Goal: Task Accomplishment & Management: Complete application form

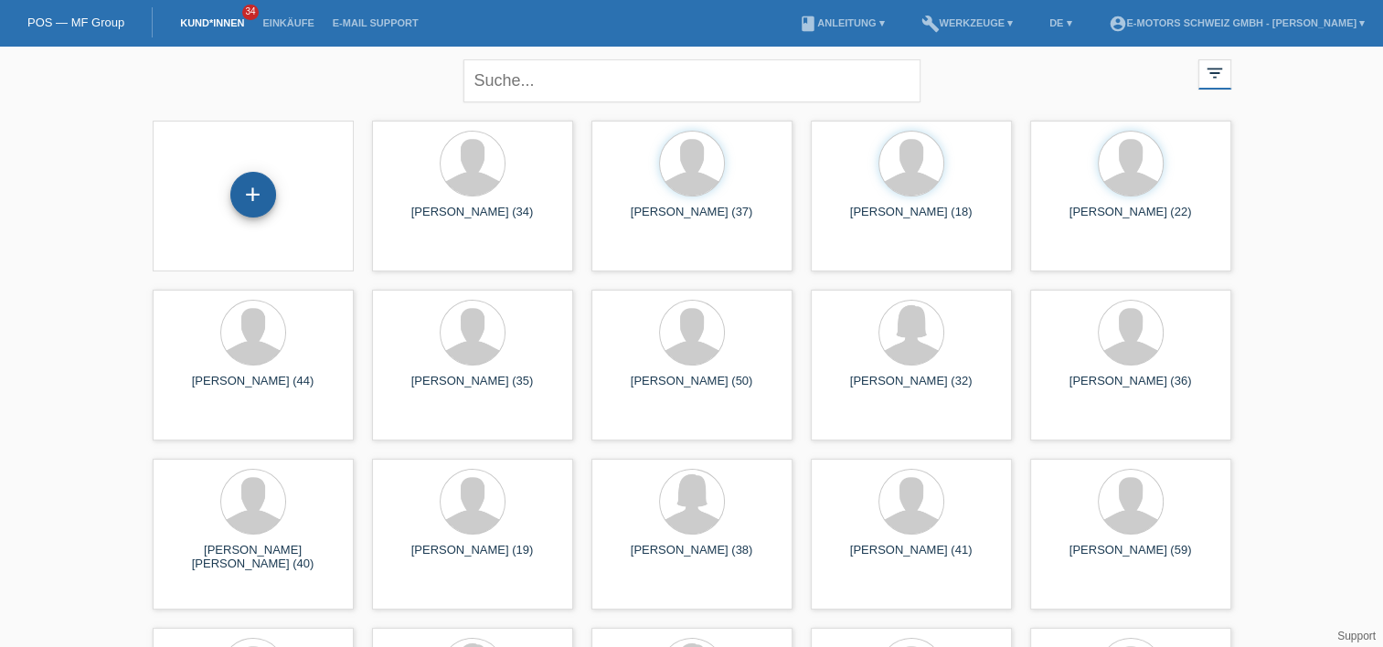
click at [253, 199] on div "+" at bounding box center [253, 195] width 46 height 46
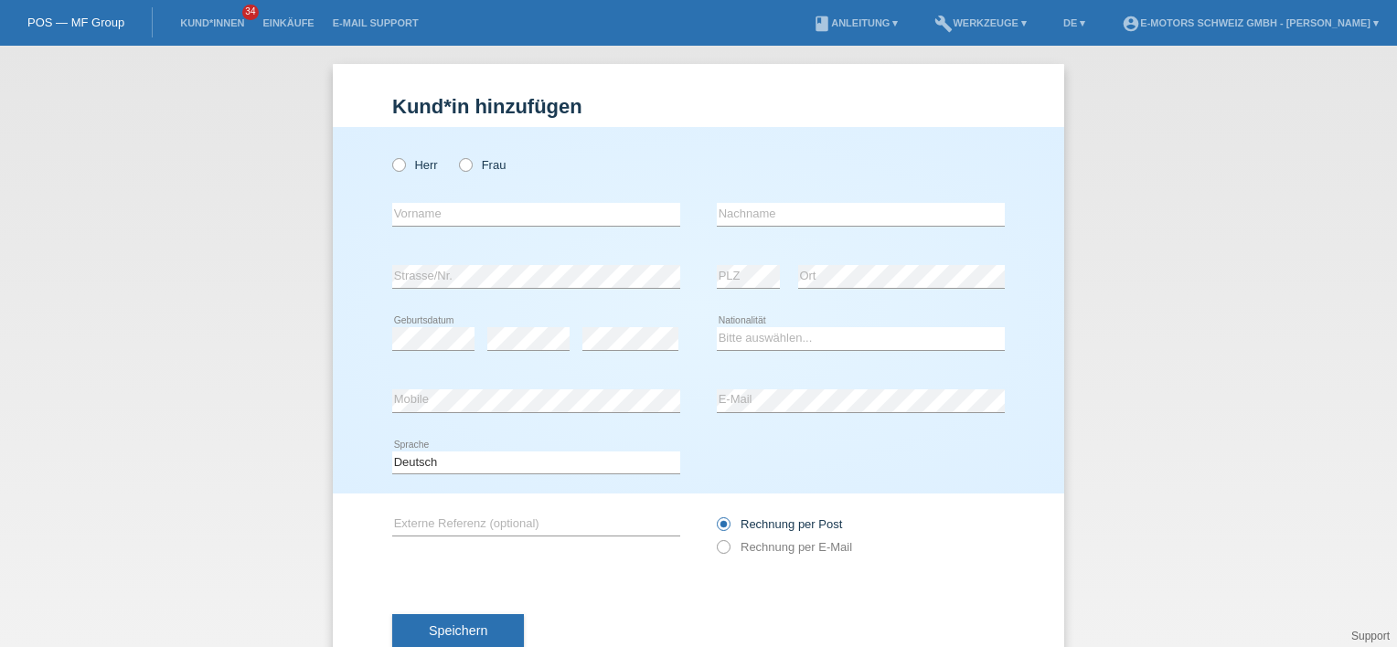
click at [39, 258] on div "Kund*in hinzufügen Kunde hinzufügen Kundin hinzufügen Herr Frau error Vorname e…" at bounding box center [698, 346] width 1397 height 601
click at [456, 155] on icon at bounding box center [456, 155] width 0 height 0
click at [459, 167] on input "Frau" at bounding box center [465, 164] width 12 height 12
radio input "true"
click at [742, 336] on select "Bitte auswählen... Schweiz Deutschland Liechtenstein Österreich ------------ Af…" at bounding box center [861, 338] width 288 height 22
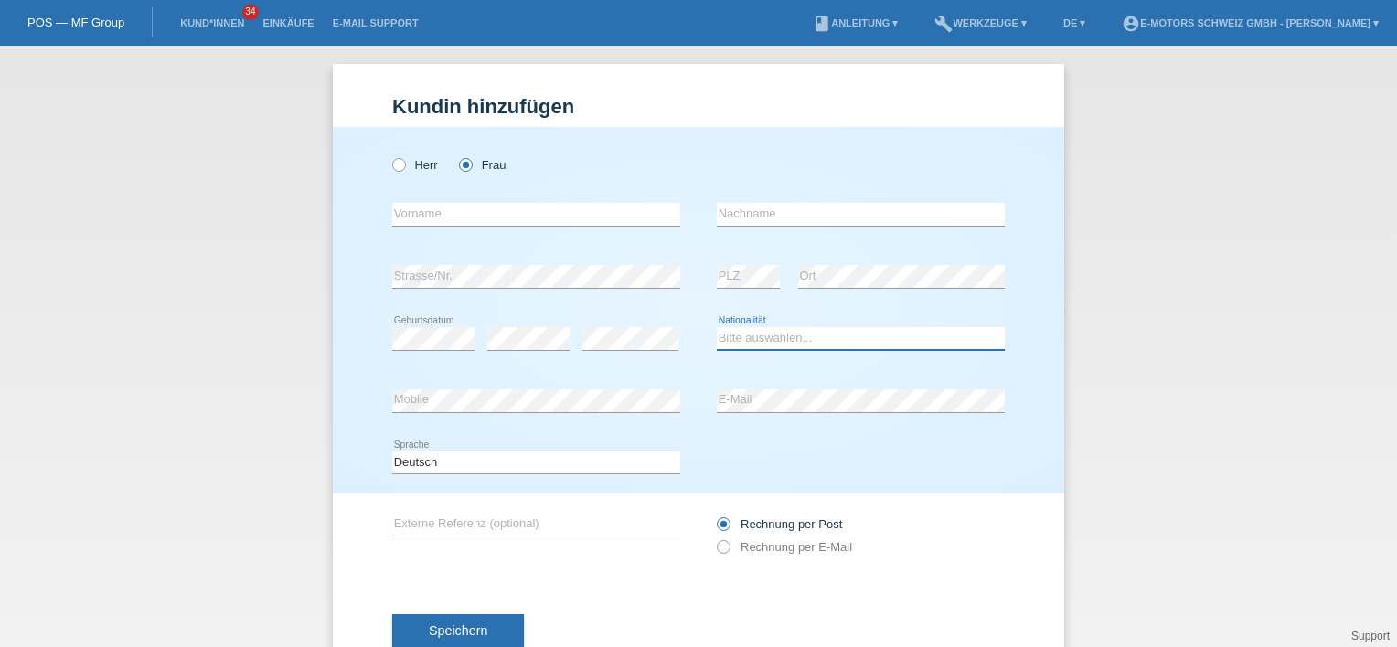
select select "CH"
click at [717, 327] on select "Bitte auswählen... Schweiz Deutschland Liechtenstein Österreich ------------ Af…" at bounding box center [861, 338] width 288 height 22
click at [778, 347] on select "Bitte auswählen... Schweiz Deutschland Liechtenstein Österreich ------------ Af…" at bounding box center [861, 338] width 288 height 22
click at [334, 308] on div "Herr Frau error Vorname error" at bounding box center [698, 310] width 731 height 367
click at [786, 172] on div "Herr Frau" at bounding box center [698, 155] width 612 height 57
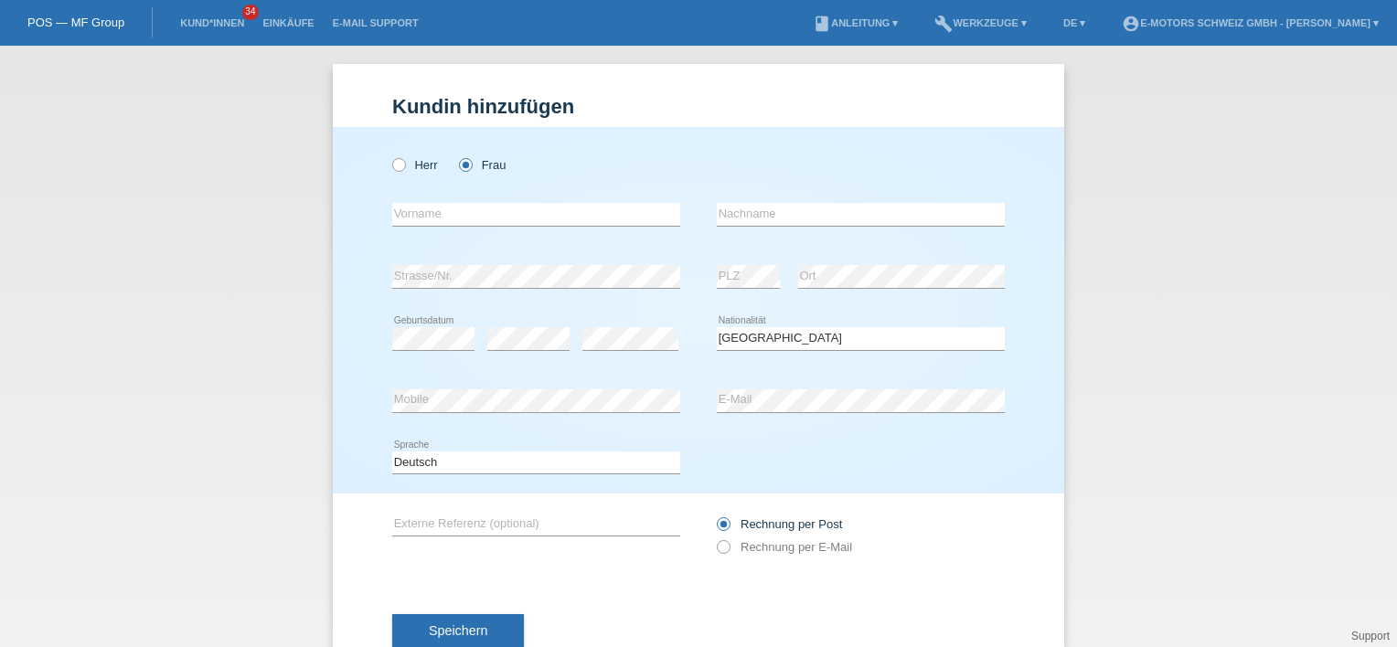
click at [1023, 262] on div "Herr Frau error Vorname error" at bounding box center [698, 310] width 731 height 367
click at [192, 30] on li "Kund*innen 34" at bounding box center [212, 23] width 82 height 47
click at [197, 24] on link "Kund*innen" at bounding box center [212, 22] width 82 height 11
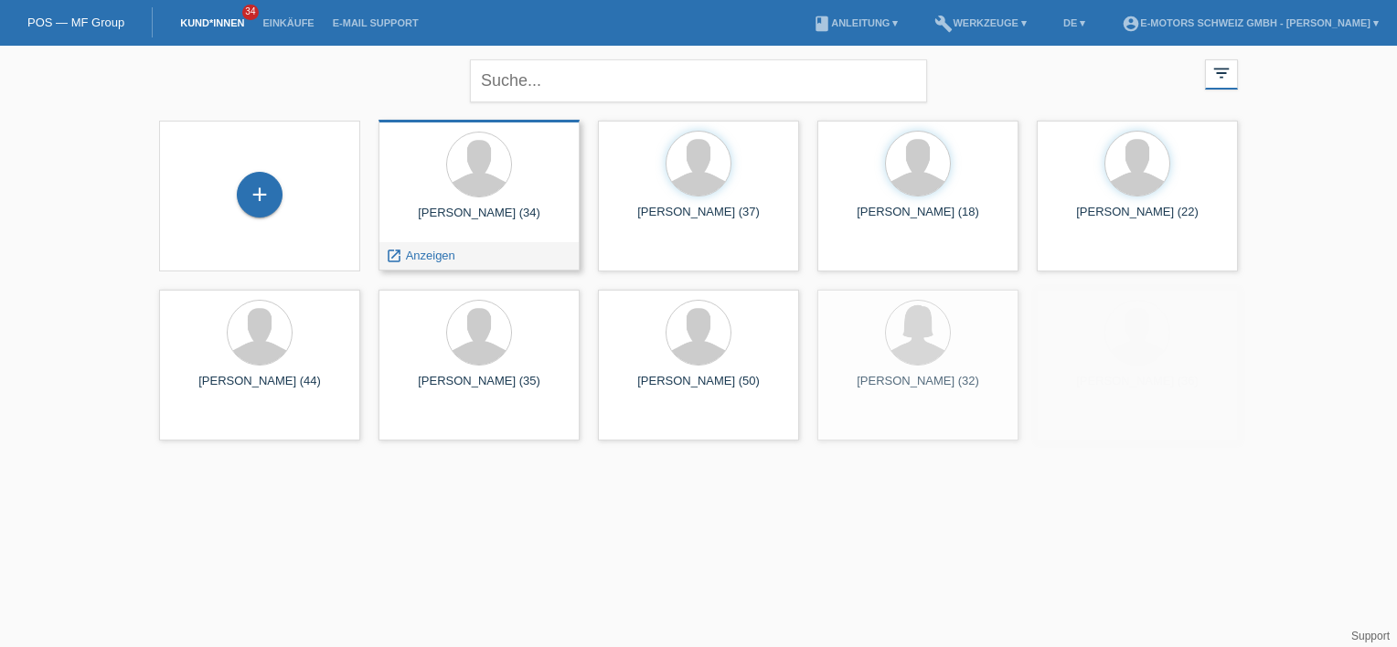
click at [509, 189] on div at bounding box center [479, 166] width 172 height 69
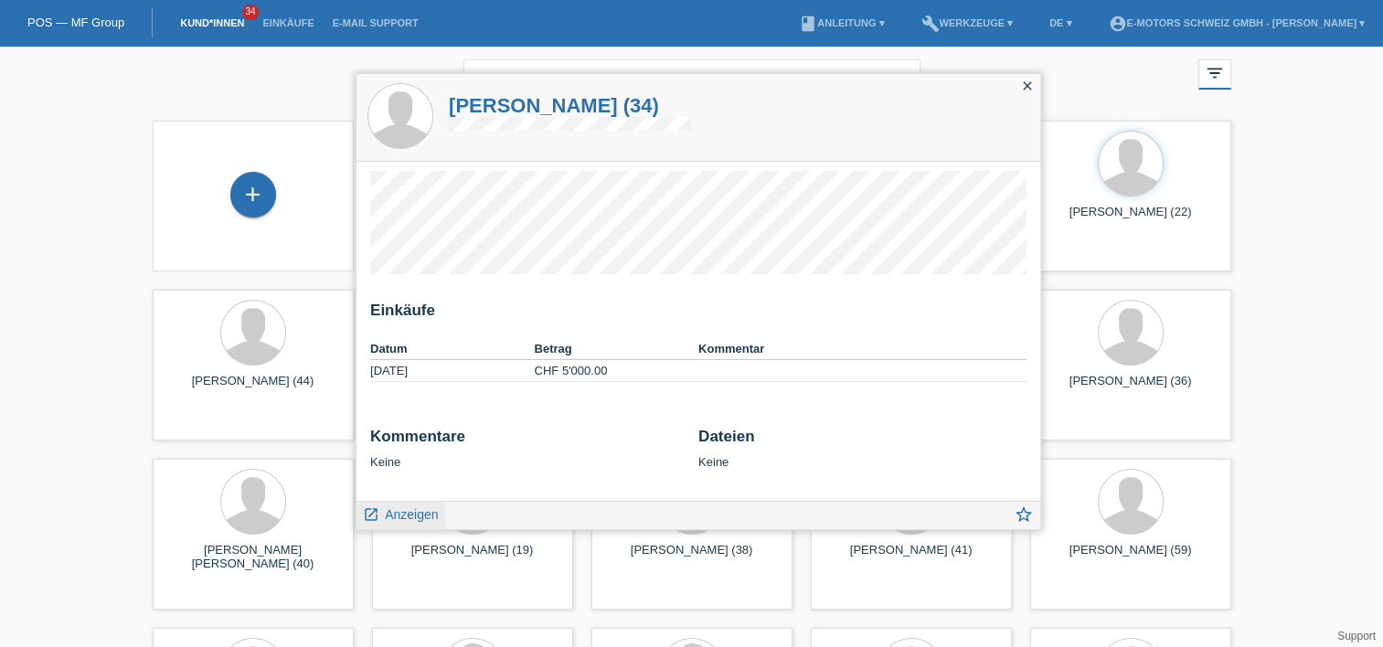
click at [404, 519] on span "Anzeigen" at bounding box center [411, 514] width 53 height 15
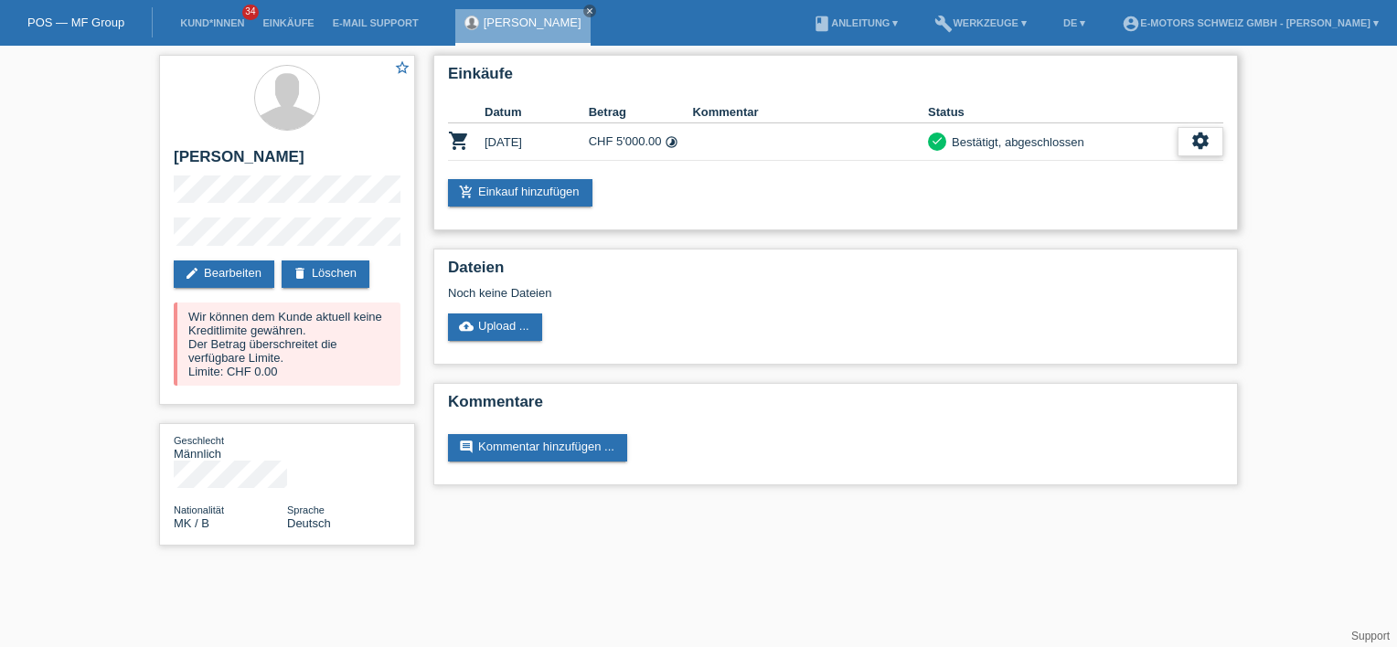
click at [1201, 146] on div "settings" at bounding box center [1200, 141] width 46 height 29
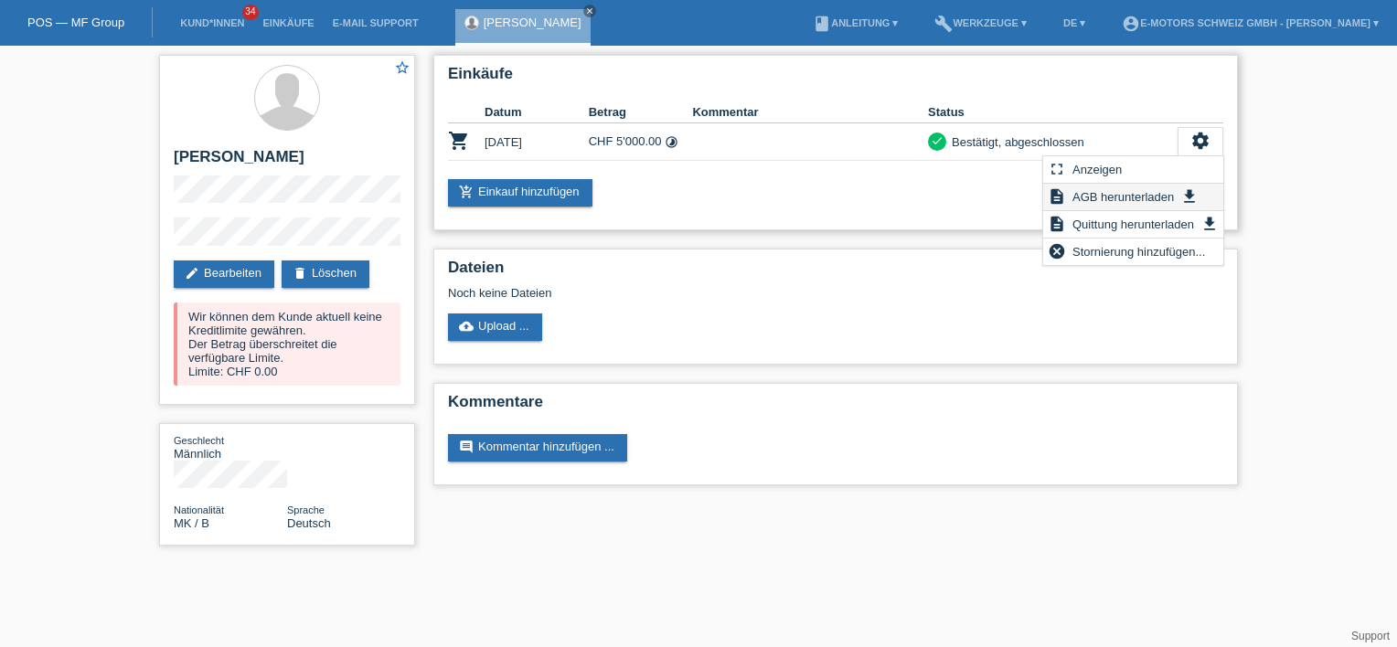
drag, startPoint x: 1201, startPoint y: 146, endPoint x: 1111, endPoint y: 190, distance: 99.7
click at [1111, 190] on span "AGB herunterladen" at bounding box center [1122, 197] width 107 height 22
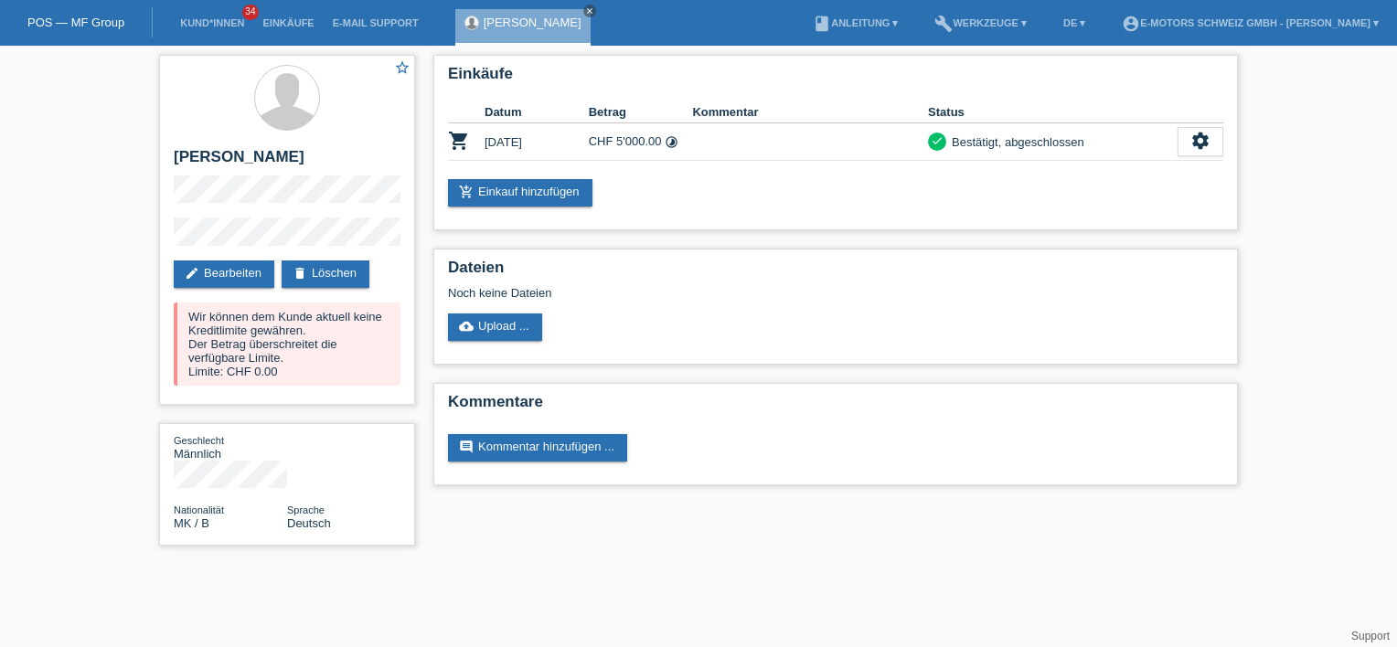
drag, startPoint x: 682, startPoint y: 310, endPoint x: 422, endPoint y: 202, distance: 281.1
click at [673, 295] on div "Dateien Noch keine Dateien cloud_upload Upload ..." at bounding box center [835, 307] width 804 height 116
click at [594, 10] on icon "close" at bounding box center [589, 10] width 9 height 9
click at [229, 15] on li "Kund*innen 34" at bounding box center [212, 23] width 82 height 47
click at [223, 22] on link "Kund*innen" at bounding box center [212, 22] width 82 height 11
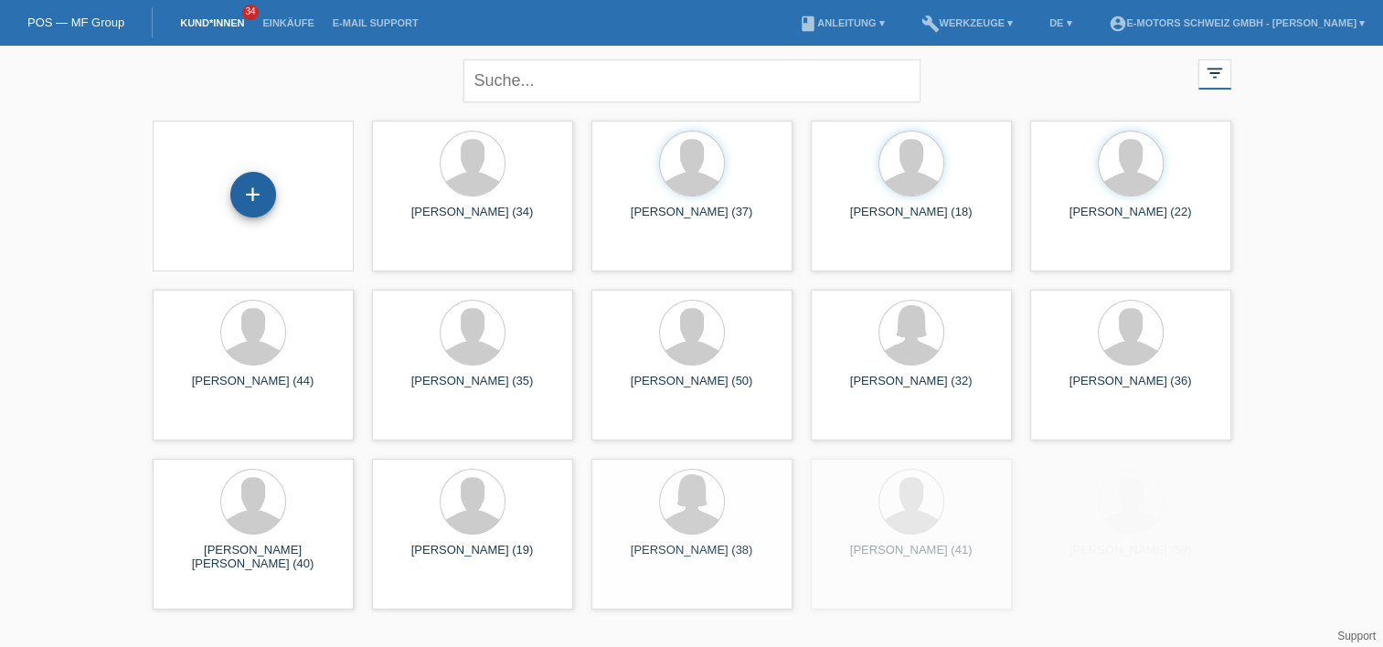
click at [260, 197] on div "+" at bounding box center [253, 195] width 46 height 46
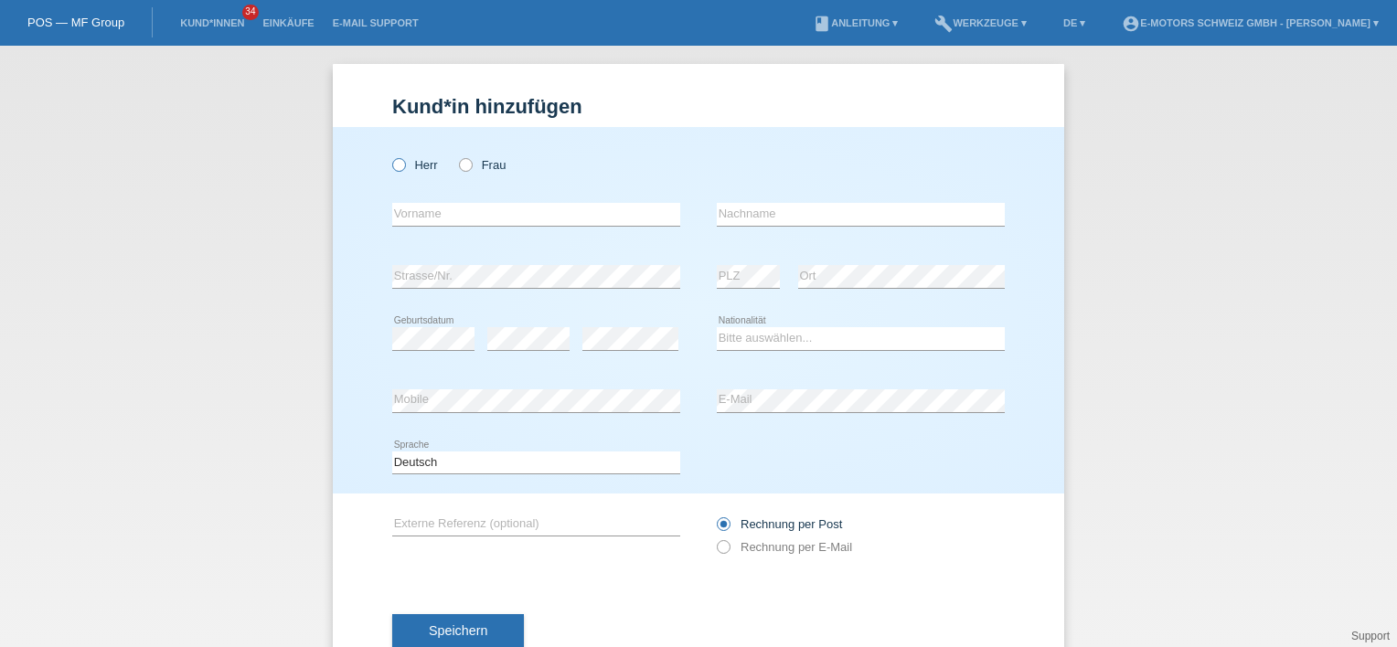
click at [399, 161] on label "Herr" at bounding box center [415, 165] width 46 height 14
click at [399, 161] on input "Herr" at bounding box center [398, 164] width 12 height 12
radio input "true"
click at [428, 220] on input "text" at bounding box center [536, 214] width 288 height 23
type input "Zyle"
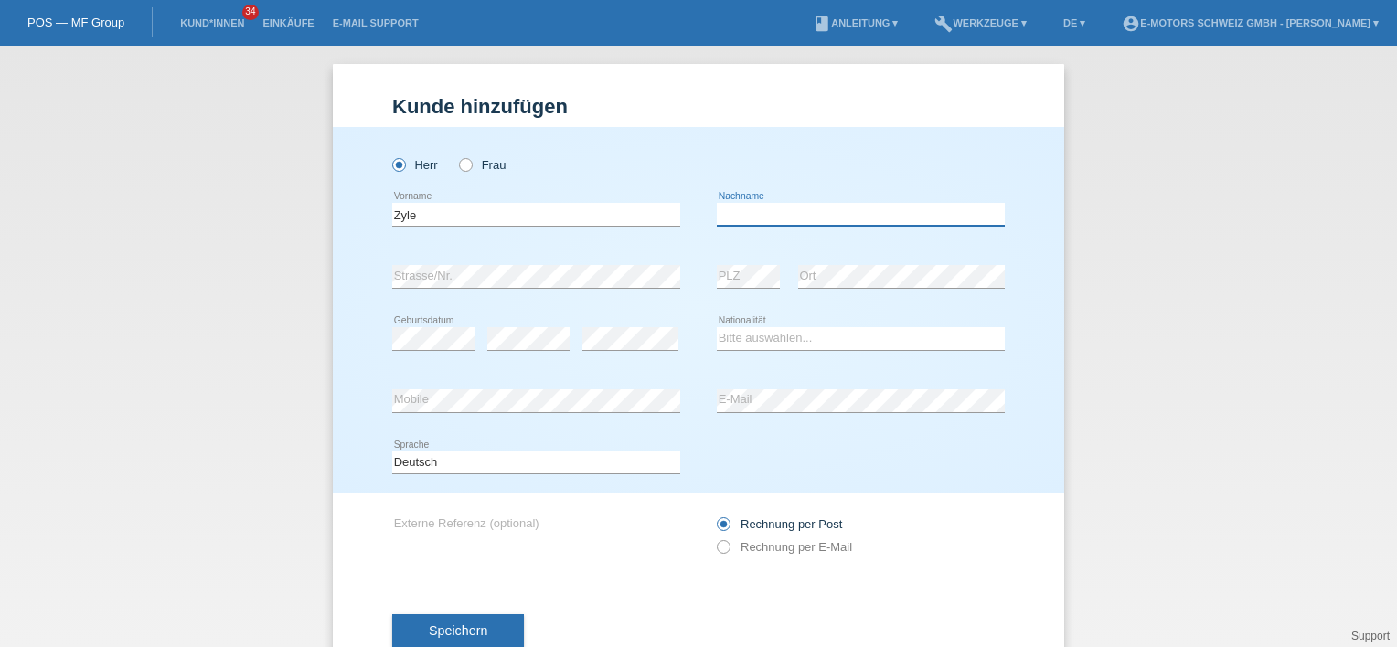
click at [753, 219] on input "text" at bounding box center [861, 214] width 288 height 23
type input "Abdullahu"
click at [348, 390] on div "Herr Frau Zyle error Vorname" at bounding box center [698, 310] width 731 height 367
click at [742, 336] on select "Bitte auswählen... Schweiz Deutschland Liechtenstein Österreich ------------ Af…" at bounding box center [861, 338] width 288 height 22
select select "XK"
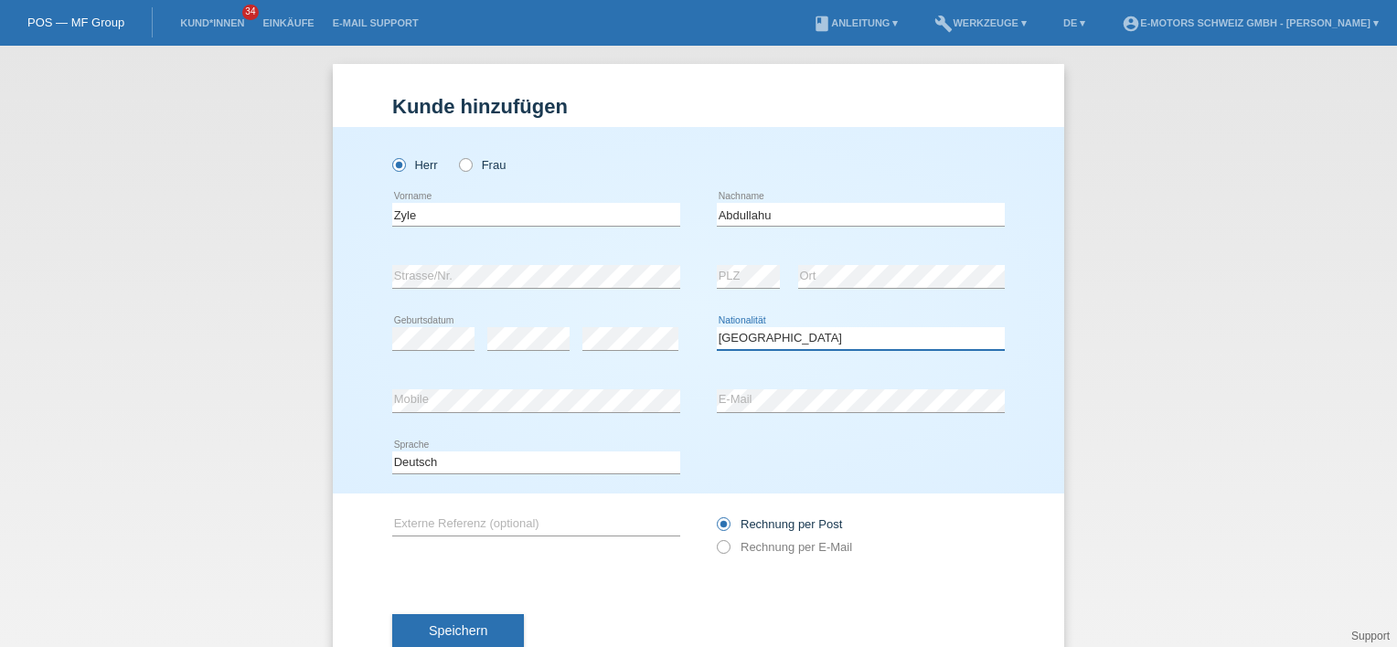
click at [717, 327] on select "Bitte auswählen... Schweiz Deutschland Liechtenstein Österreich ------------ Af…" at bounding box center [861, 338] width 288 height 22
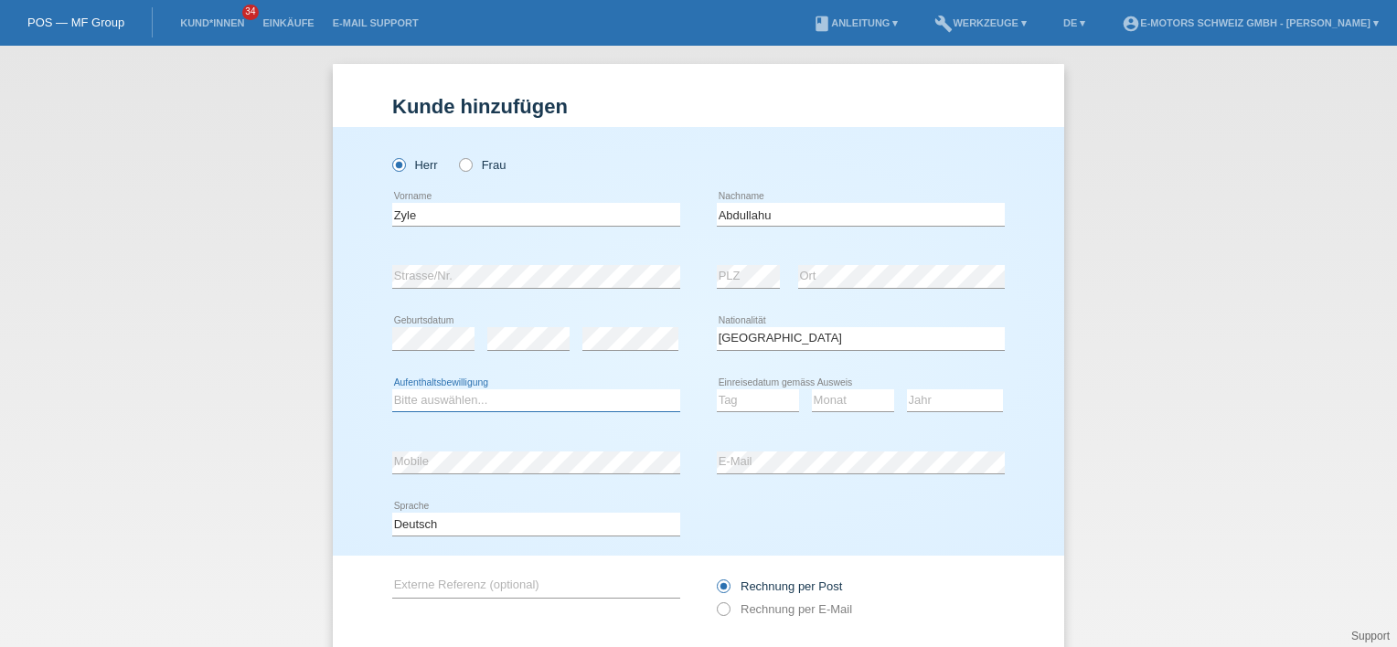
click at [556, 406] on select "Bitte auswählen... C B B - Flüchtlingsstatus Andere" at bounding box center [536, 400] width 288 height 22
select select "C"
click at [392, 389] on select "Bitte auswählen... C B B - Flüchtlingsstatus Andere" at bounding box center [536, 400] width 288 height 22
click at [828, 505] on div "Deutsch Français Italiano English error Sprache" at bounding box center [698, 525] width 612 height 62
click at [843, 497] on div "Deutsch Français Italiano English error Sprache" at bounding box center [698, 525] width 612 height 62
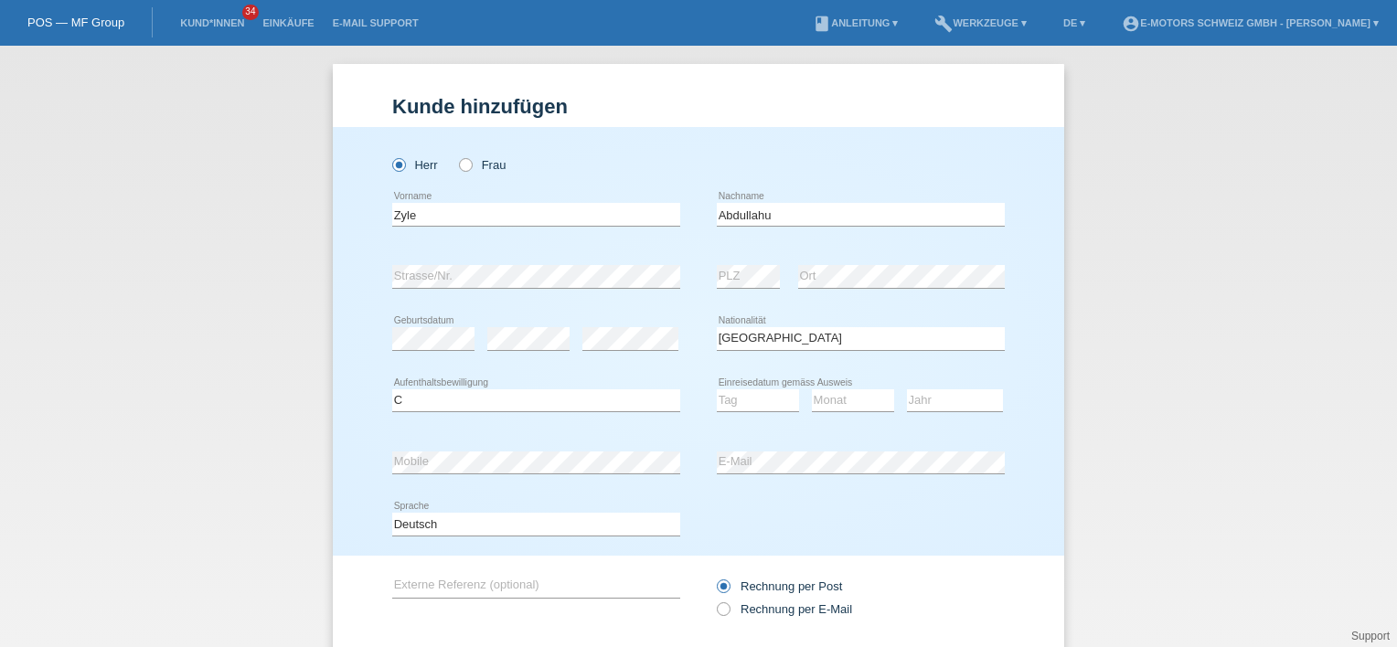
click at [969, 526] on div "Deutsch Français Italiano English error Sprache" at bounding box center [698, 525] width 612 height 62
click at [893, 526] on div "Deutsch Français Italiano English error Sprache" at bounding box center [698, 525] width 612 height 62
click at [964, 556] on div "Rechnung per Post Rechnung per E-Mail" at bounding box center [861, 598] width 288 height 84
click at [741, 404] on select "Tag 01 02 03 04 05 06 07 08 09 10 11" at bounding box center [758, 400] width 82 height 22
select select "10"
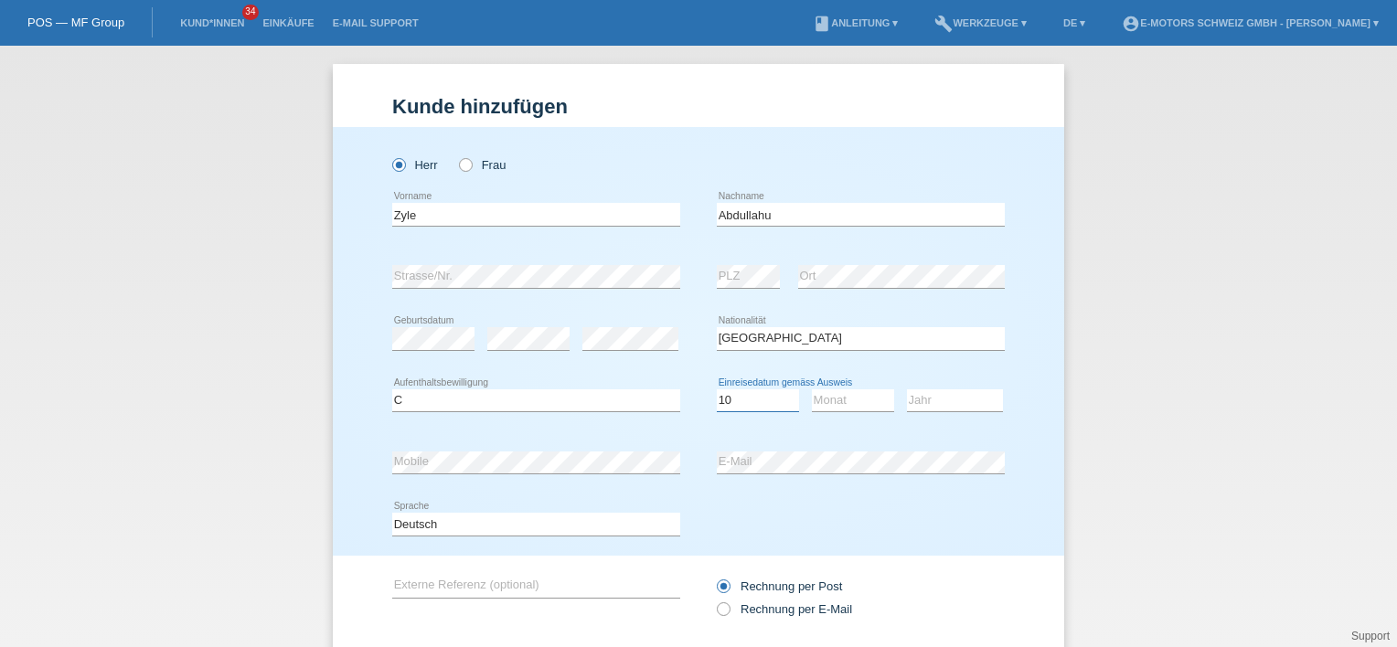
click at [717, 389] on select "Tag 01 02 03 04 05 06 07 08 09 10 11" at bounding box center [758, 400] width 82 height 22
click at [830, 399] on select "Monat 01 02 03 04 05 06 07 08 09 10 11" at bounding box center [853, 400] width 82 height 22
select select "07"
click at [812, 389] on select "Monat 01 02 03 04 05 06 07 08 09 10 11" at bounding box center [853, 400] width 82 height 22
click at [923, 399] on select "Jahr 2025 2024 2023 2022 2021 2020 2019 2018 2017 2016 2015 2014 2013 2012 2011…" at bounding box center [955, 400] width 96 height 22
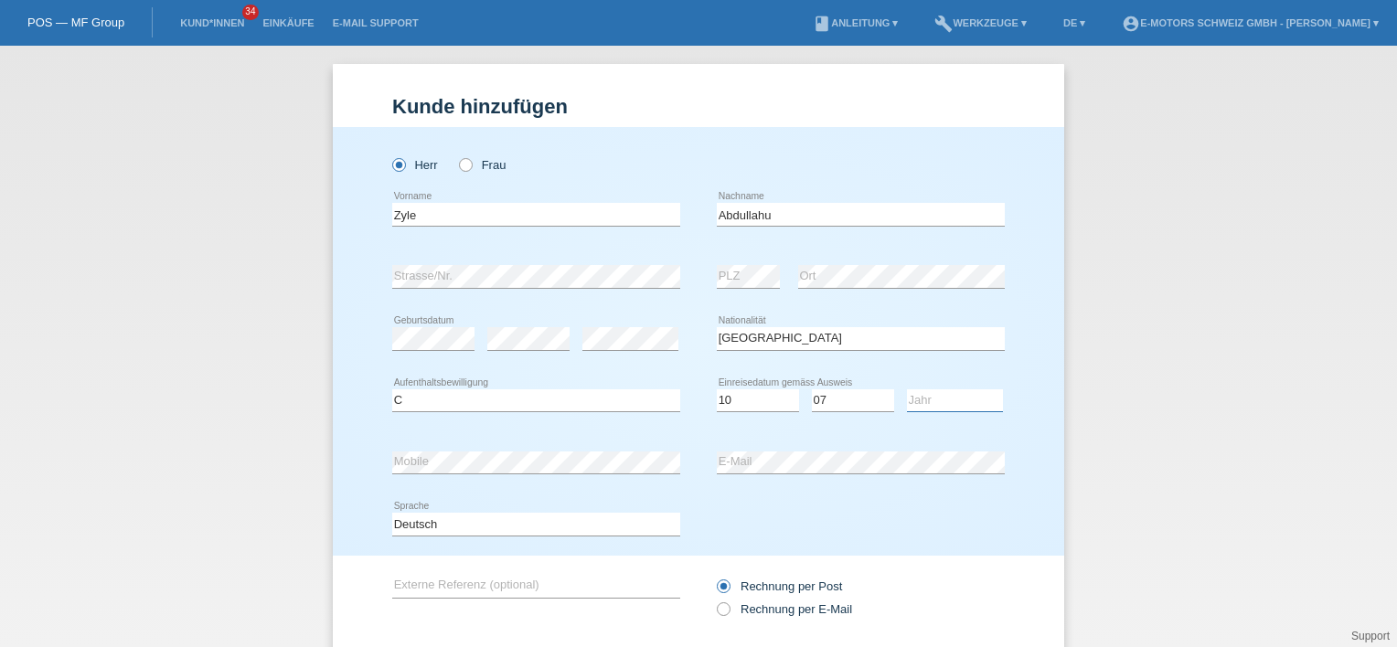
select select "2005"
click at [907, 389] on select "Jahr 2025 2024 2023 2022 2021 2020 2019 2018 2017 2016 2015 2014 2013 2012 2011…" at bounding box center [955, 400] width 96 height 22
click at [1020, 377] on div "Herr Frau Zyle error Vorname" at bounding box center [698, 341] width 731 height 429
click at [977, 503] on div "Deutsch Français Italiano English error Sprache" at bounding box center [698, 525] width 612 height 62
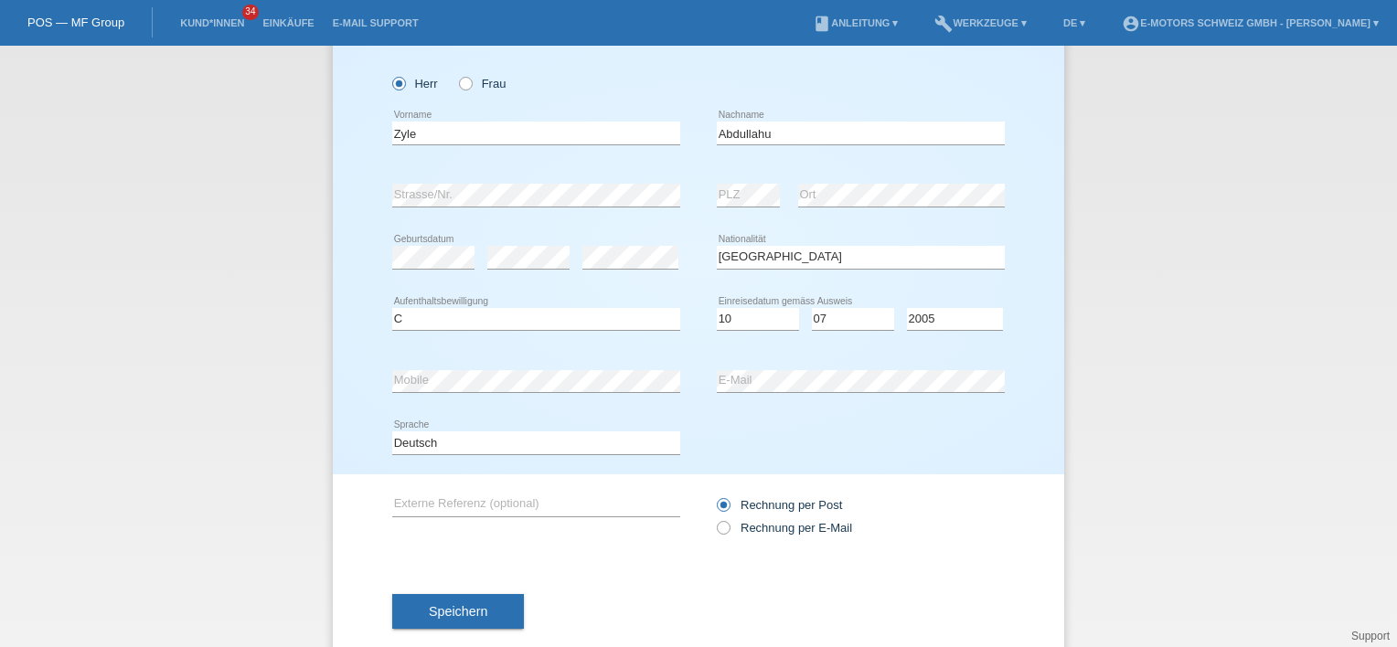
scroll to position [116, 0]
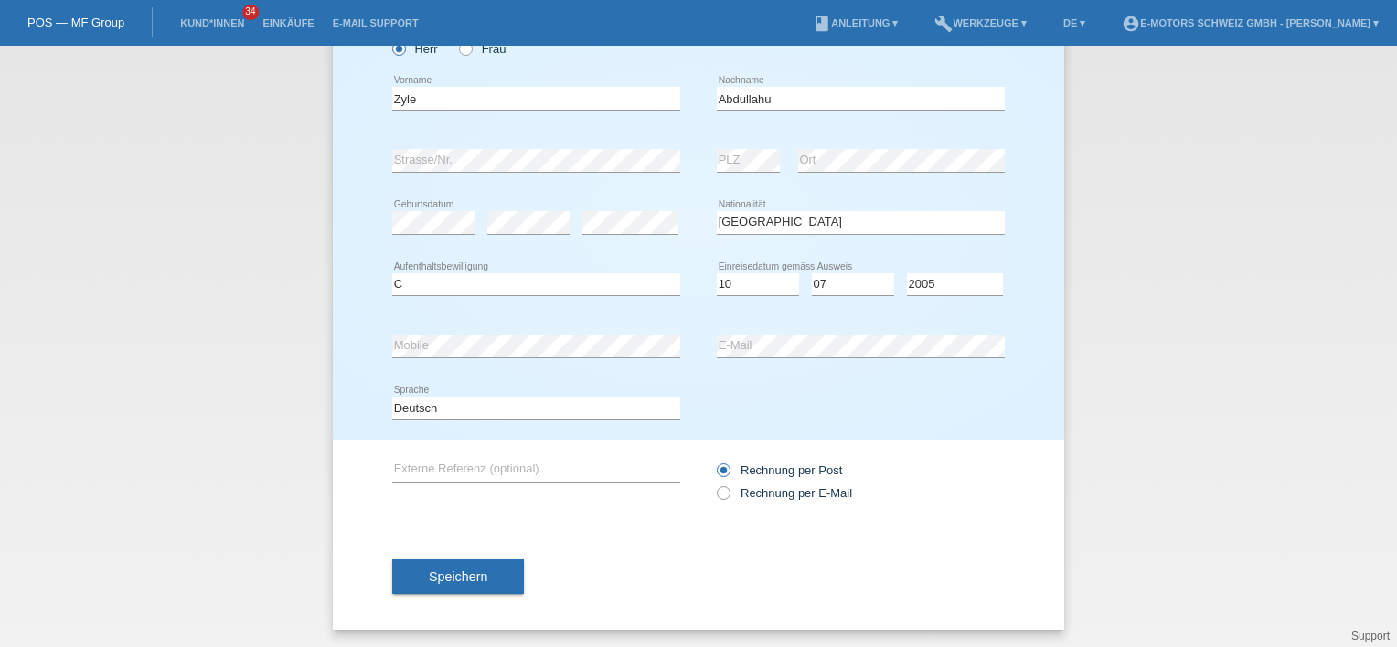
click at [442, 598] on div "Speichern" at bounding box center [698, 577] width 612 height 106
click at [451, 571] on span "Speichern" at bounding box center [458, 576] width 58 height 15
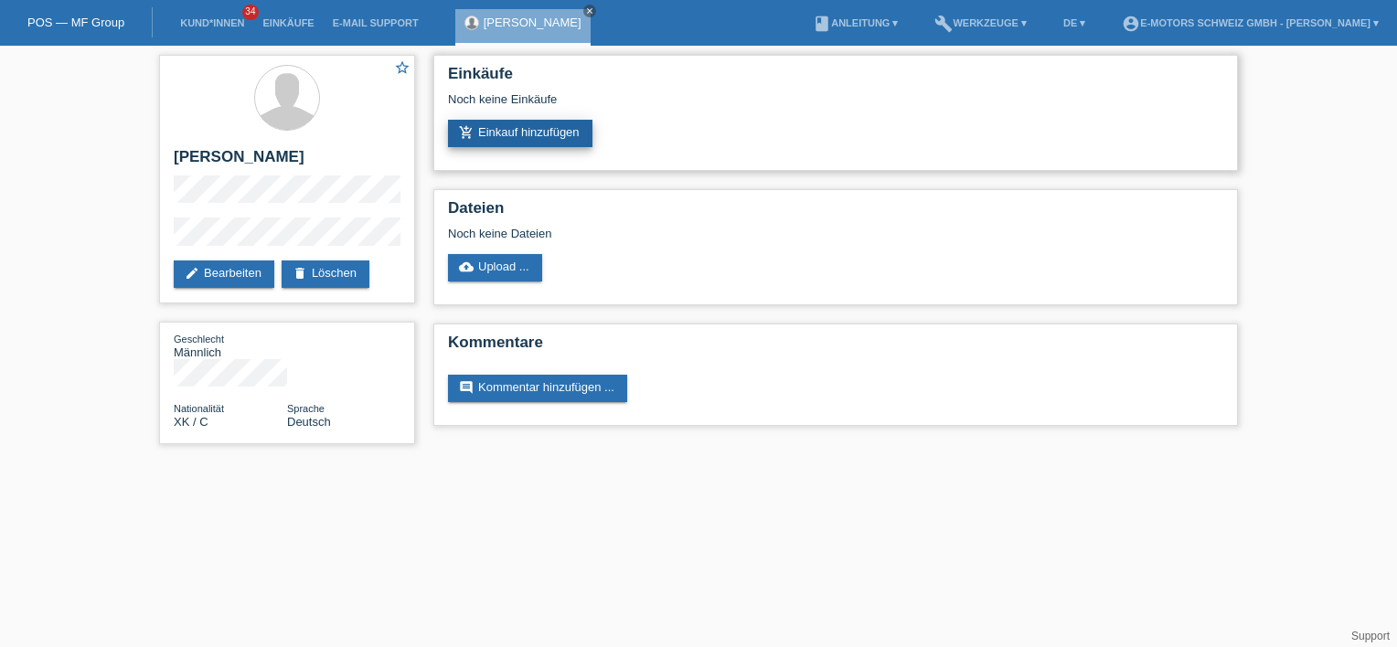
click at [505, 137] on link "add_shopping_cart Einkauf hinzufügen" at bounding box center [520, 133] width 144 height 27
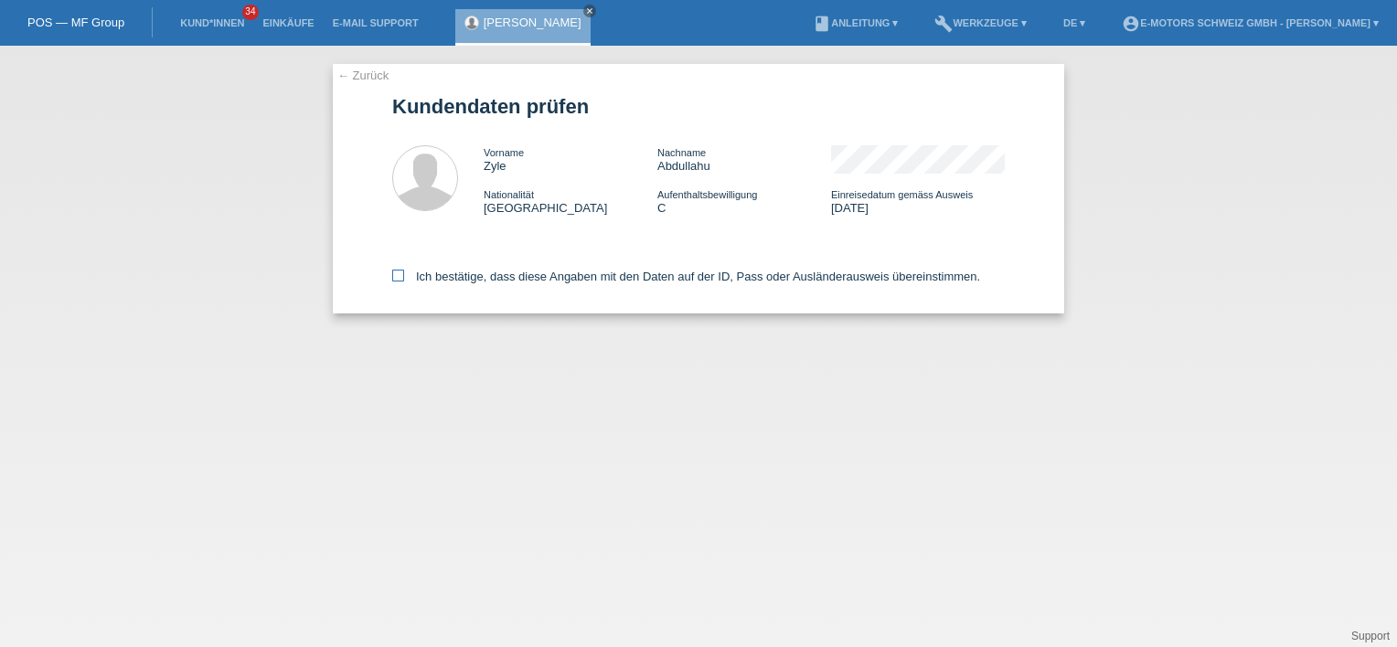
click at [405, 282] on label "Ich bestätige, dass diese Angaben mit den Daten auf der ID, Pass oder Ausländer…" at bounding box center [686, 277] width 588 height 14
click at [404, 282] on input "Ich bestätige, dass diese Angaben mit den Daten auf der ID, Pass oder Ausländer…" at bounding box center [398, 276] width 12 height 12
checkbox input "true"
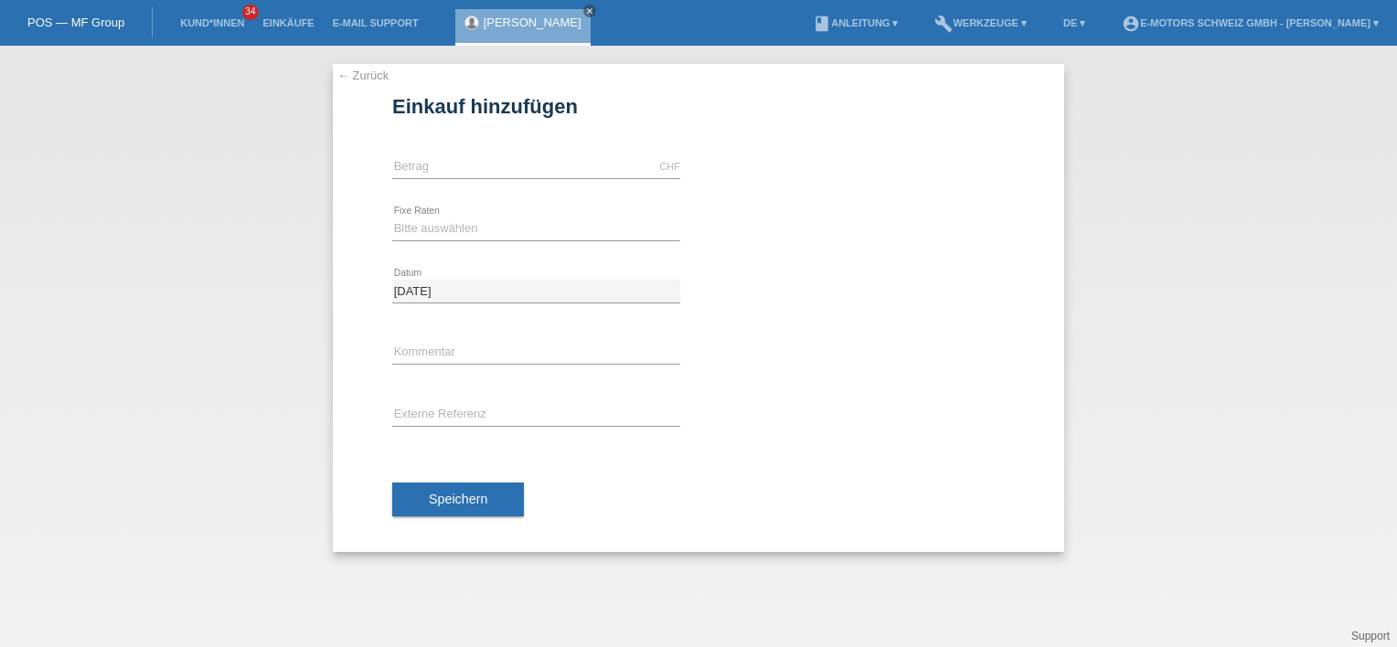
click at [415, 178] on icon at bounding box center [536, 178] width 288 height 1
click at [430, 163] on input "text" at bounding box center [536, 166] width 288 height 23
click at [932, 367] on div "error Kommentar" at bounding box center [698, 354] width 612 height 62
drag, startPoint x: 396, startPoint y: 157, endPoint x: 415, endPoint y: 165, distance: 20.5
click at [396, 157] on input "text" at bounding box center [536, 166] width 288 height 23
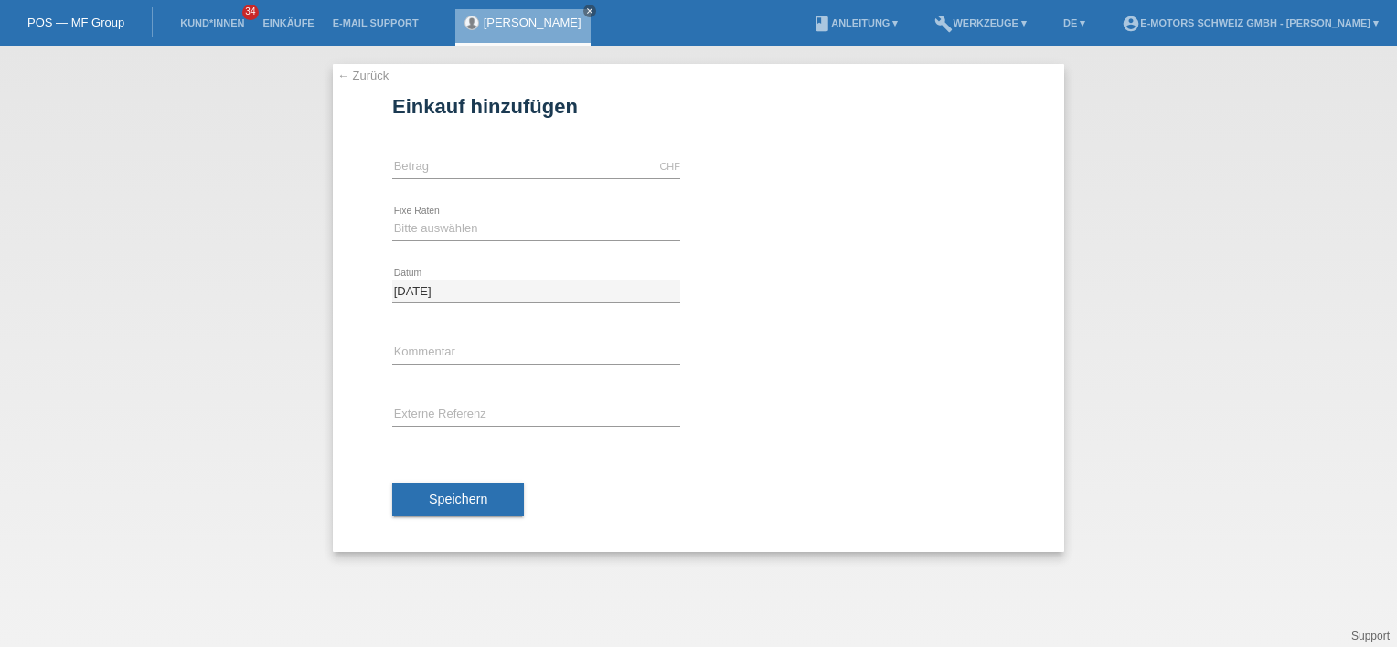
click at [889, 277] on div "[DATE] error Datum" at bounding box center [698, 291] width 612 height 62
click at [418, 164] on input "text" at bounding box center [536, 166] width 288 height 23
click at [377, 168] on div "← Zurück Einkauf hinzufügen Verfügbarer Betrag: CHF error Betrag error" at bounding box center [698, 308] width 731 height 488
click at [427, 172] on input "text" at bounding box center [536, 166] width 288 height 23
click at [722, 138] on div at bounding box center [861, 143] width 288 height 14
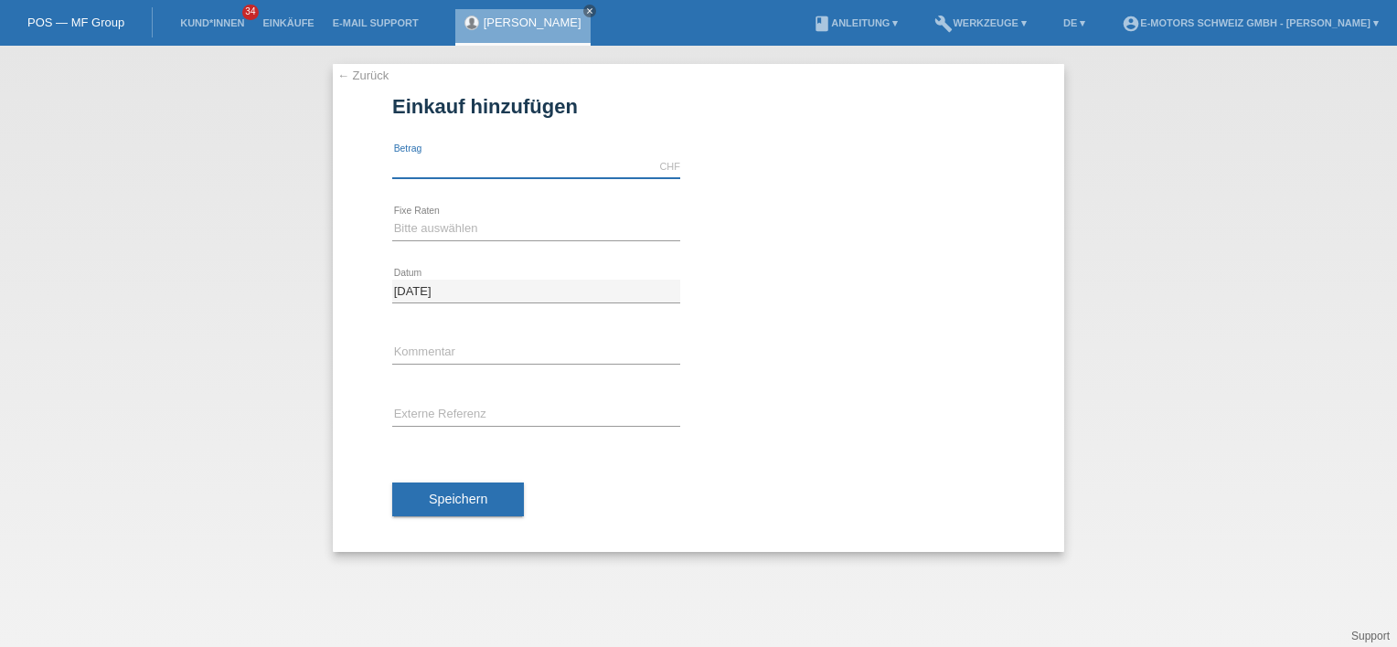
click at [455, 158] on input "text" at bounding box center [536, 166] width 288 height 23
type input "2490.00"
click at [961, 254] on div "Bitte auswählen 12 Raten 24 Raten 36 Raten 48 Raten error Fixe Raten calculate" at bounding box center [698, 229] width 612 height 62
click at [420, 227] on select "Bitte auswählen 12 Raten 24 Raten 36 Raten 48 Raten" at bounding box center [536, 229] width 288 height 22
select select "213"
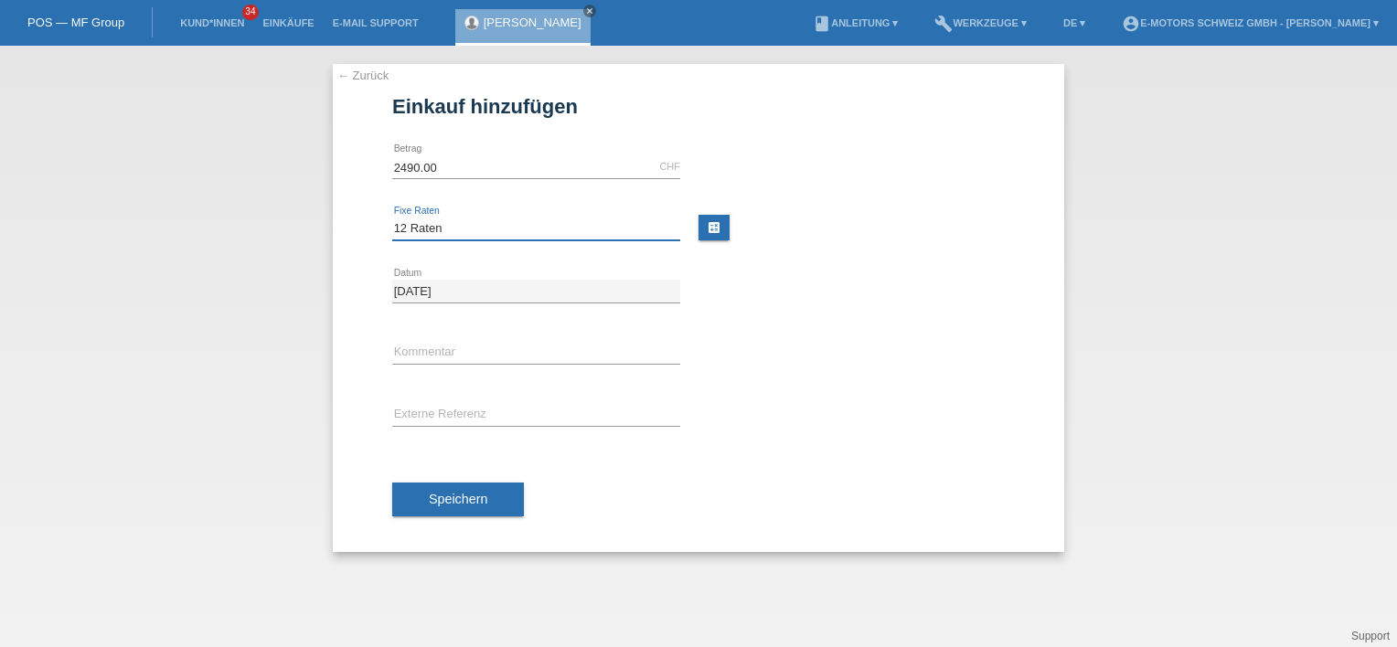
click at [392, 218] on select "Bitte auswählen 12 Raten 24 Raten 36 Raten 48 Raten" at bounding box center [536, 229] width 288 height 22
click at [405, 169] on input "2490.00" at bounding box center [536, 166] width 288 height 23
drag, startPoint x: 405, startPoint y: 169, endPoint x: 363, endPoint y: 183, distance: 44.2
click at [362, 186] on div "← Zurück Einkauf hinzufügen Verfügbarer Betrag: 2490.00 CHF error [GEOGRAPHIC_D…" at bounding box center [698, 308] width 731 height 488
type input "1490.00"
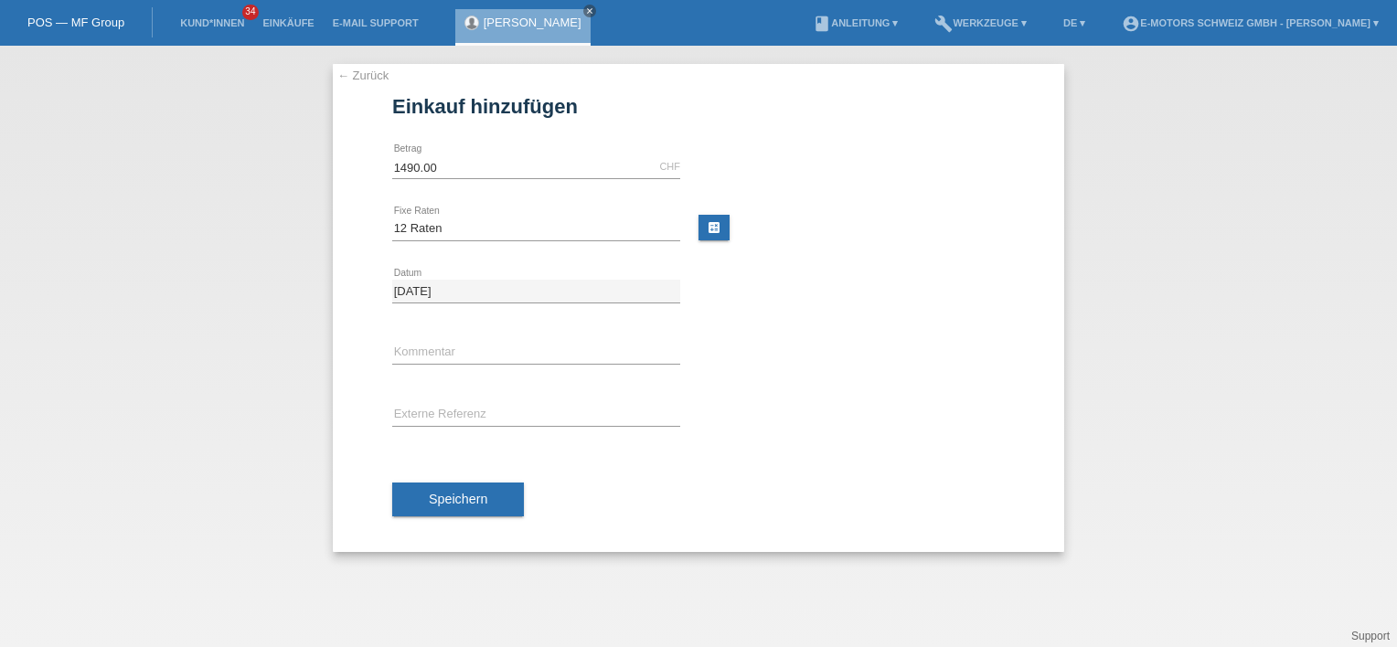
drag, startPoint x: 907, startPoint y: 271, endPoint x: 848, endPoint y: 267, distance: 58.6
click at [907, 271] on div at bounding box center [861, 267] width 288 height 14
click at [445, 350] on input "text" at bounding box center [536, 353] width 288 height 23
type input "Thun"
click at [825, 347] on div "Thun error Kommentar" at bounding box center [698, 354] width 612 height 62
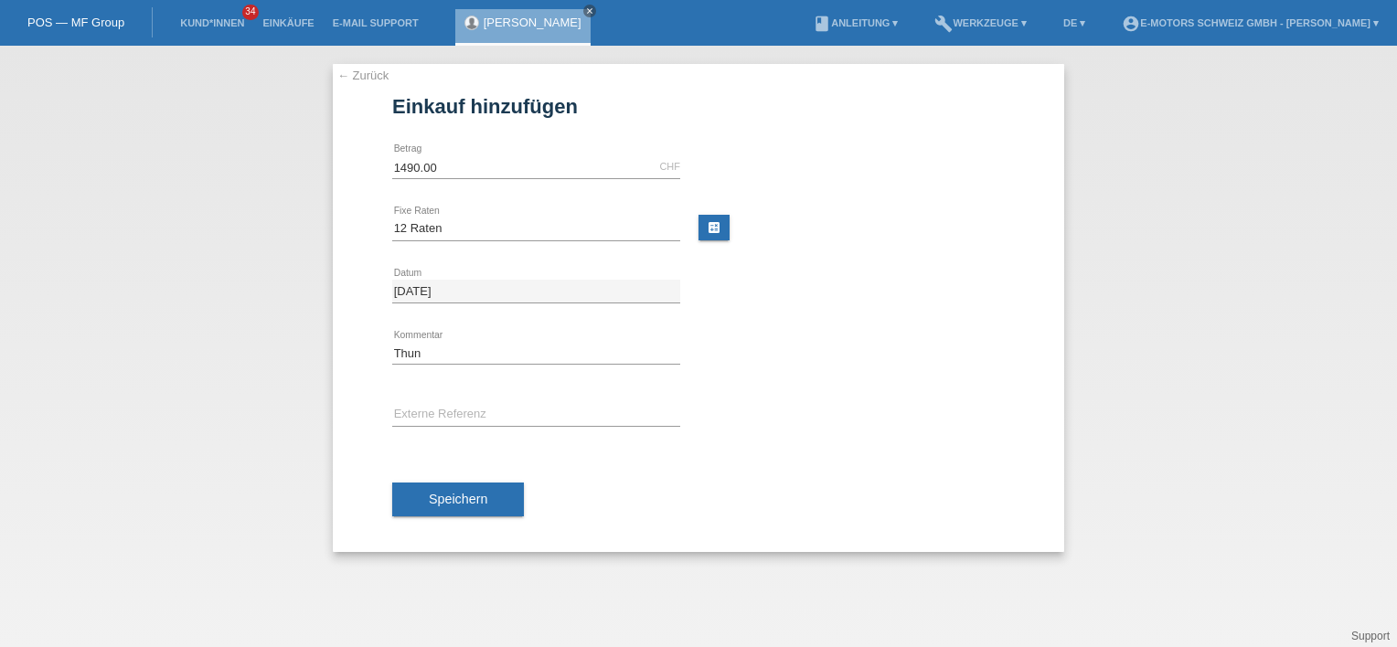
click at [461, 502] on span "Speichern" at bounding box center [458, 499] width 58 height 15
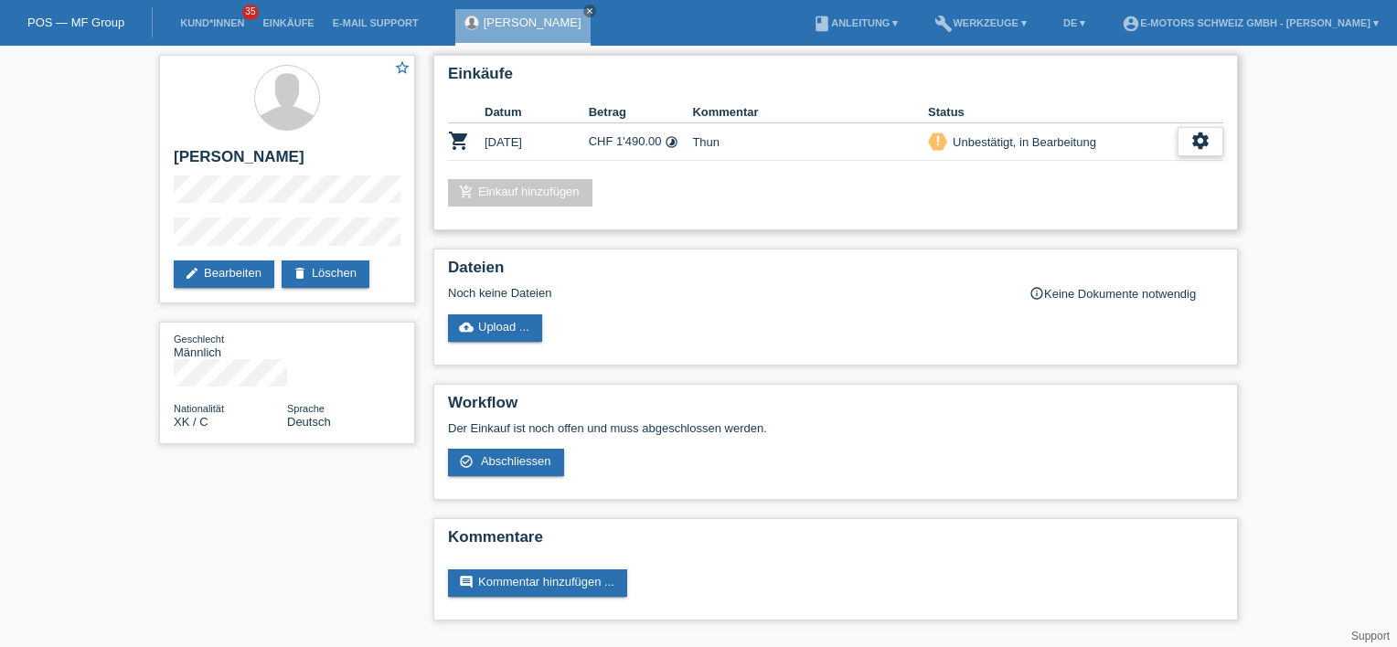
click at [1210, 134] on div "settings" at bounding box center [1200, 141] width 46 height 29
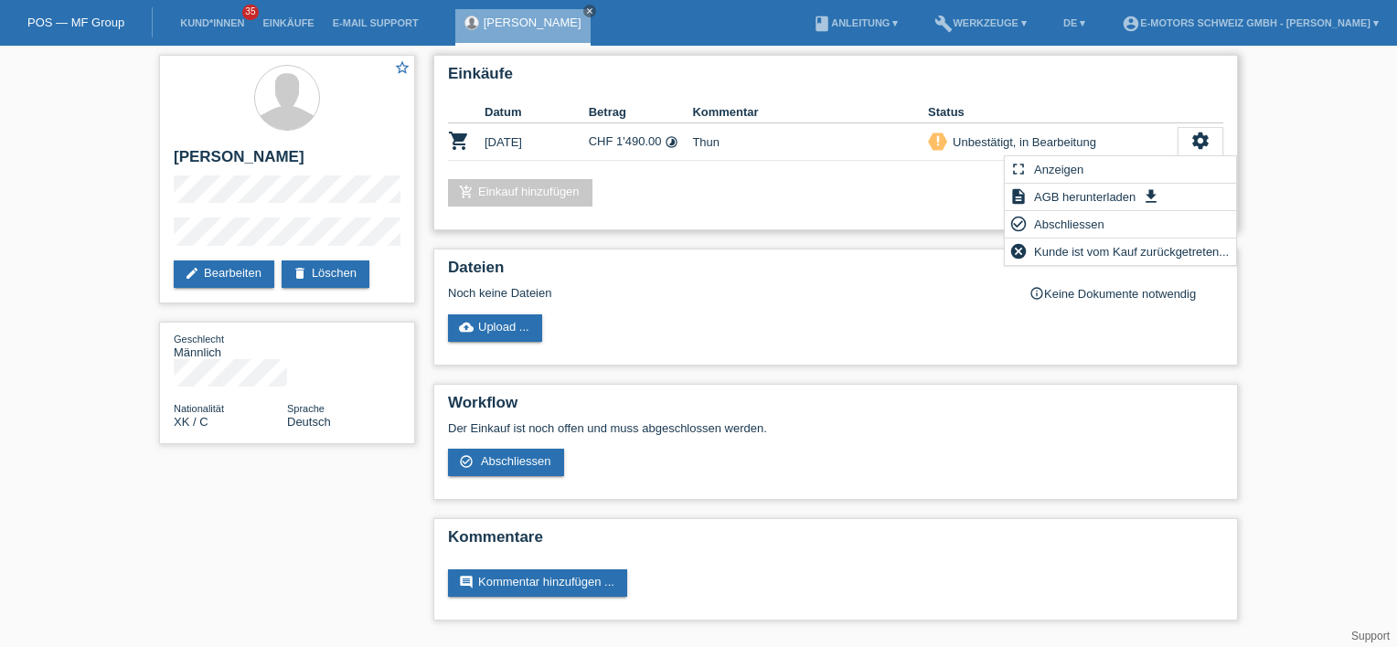
click at [883, 194] on div "add_shopping_cart Einkauf hinzufügen" at bounding box center [835, 192] width 775 height 27
click at [227, 271] on link "edit Bearbeiten" at bounding box center [224, 273] width 101 height 27
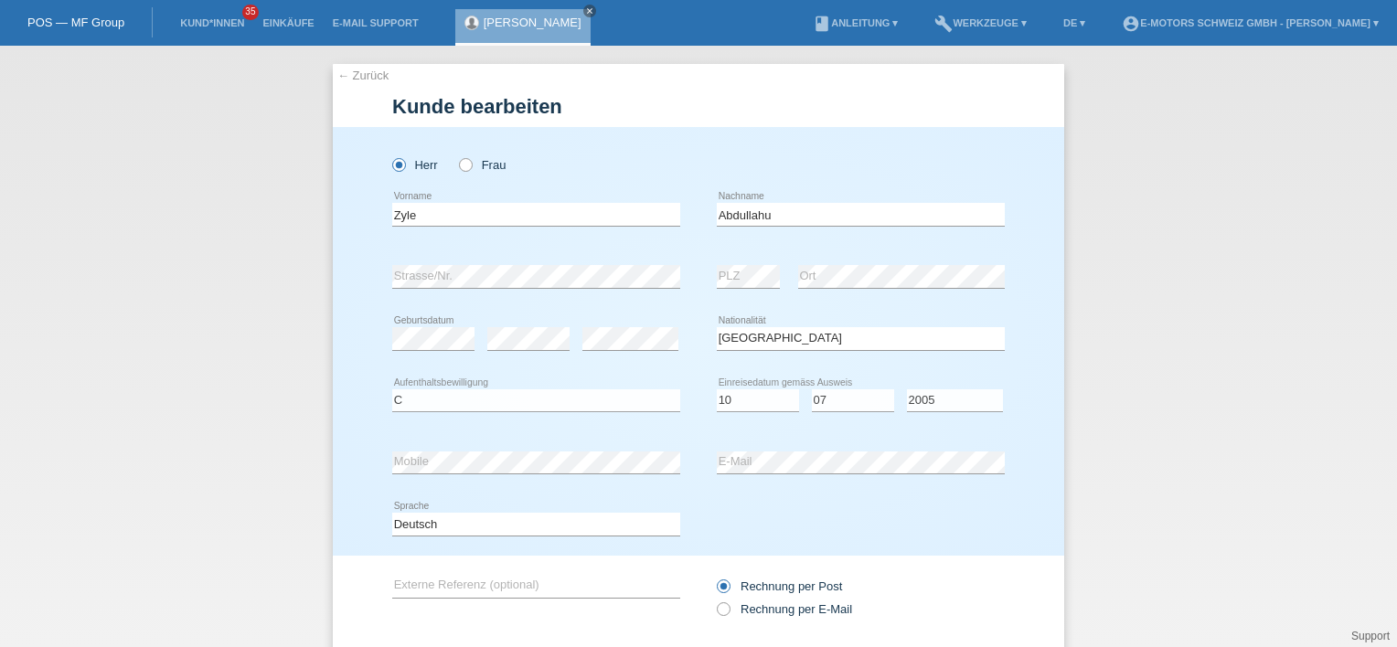
select select "XK"
select select "C"
select select "10"
select select "07"
select select "2005"
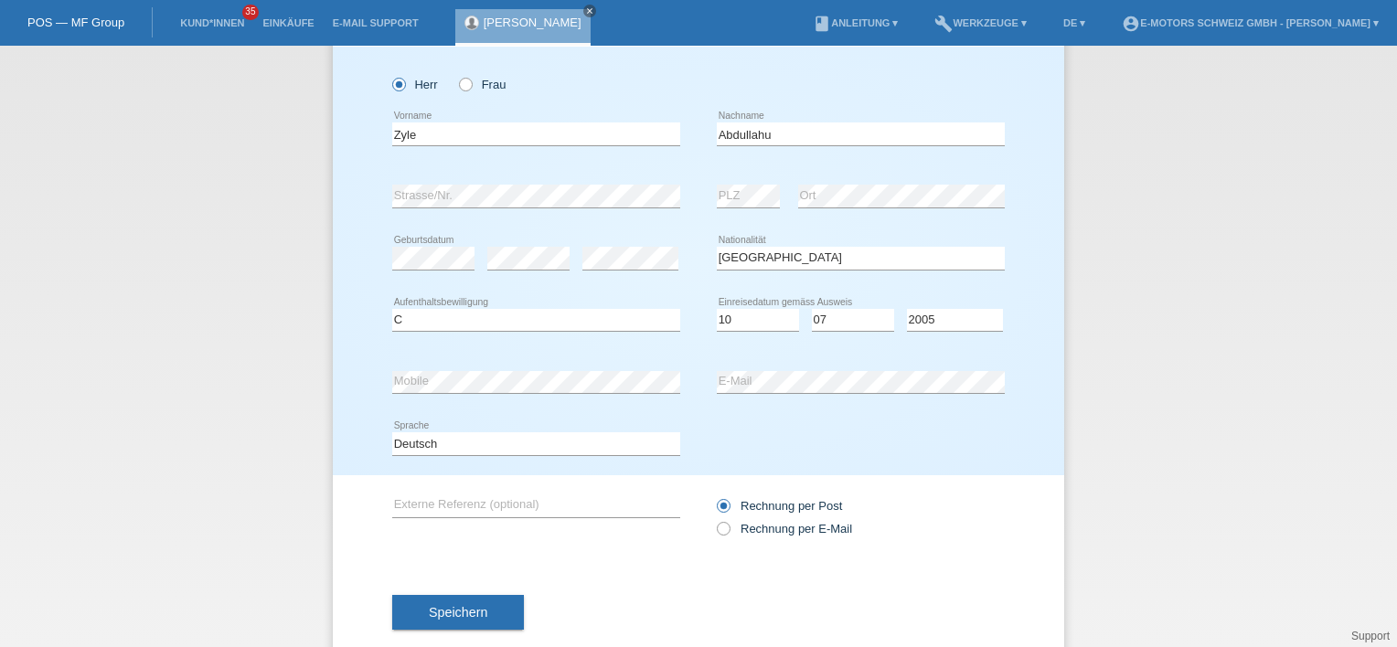
scroll to position [116, 0]
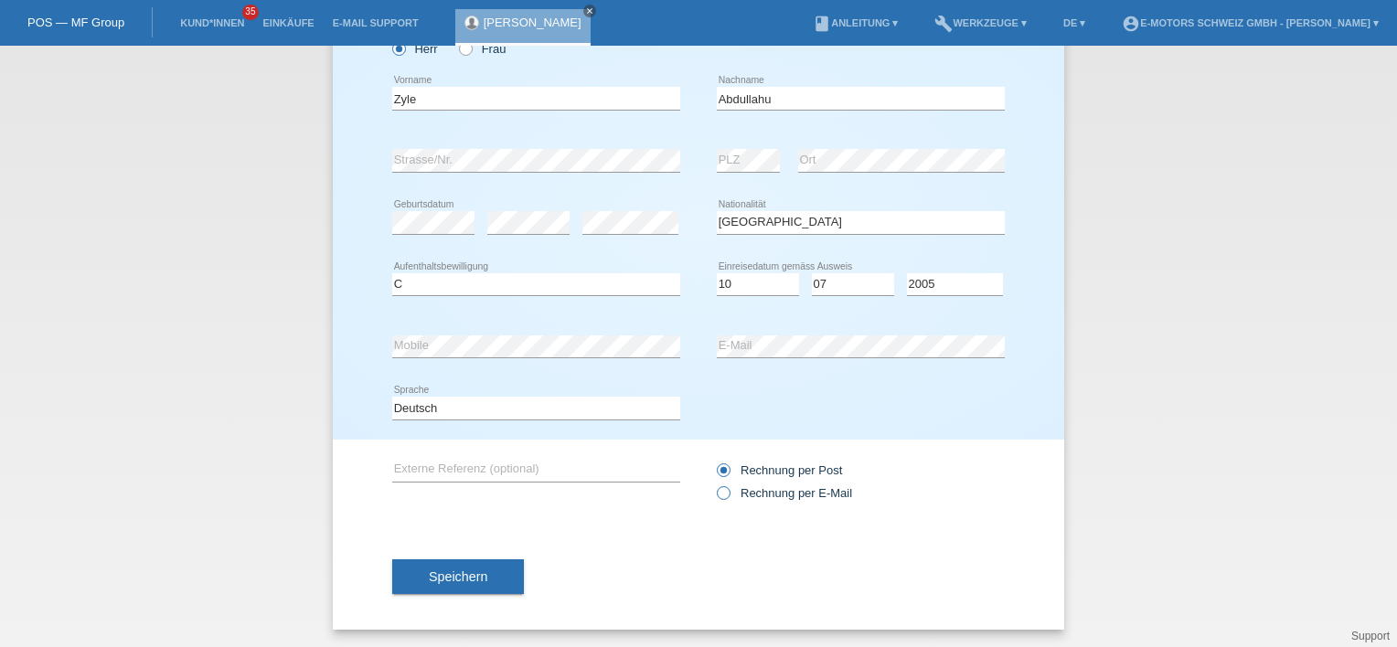
click at [714, 484] on icon at bounding box center [714, 484] width 0 height 0
click at [717, 499] on input "Rechnung per E-Mail" at bounding box center [723, 497] width 12 height 23
radio input "true"
click at [430, 590] on button "Speichern" at bounding box center [458, 576] width 132 height 35
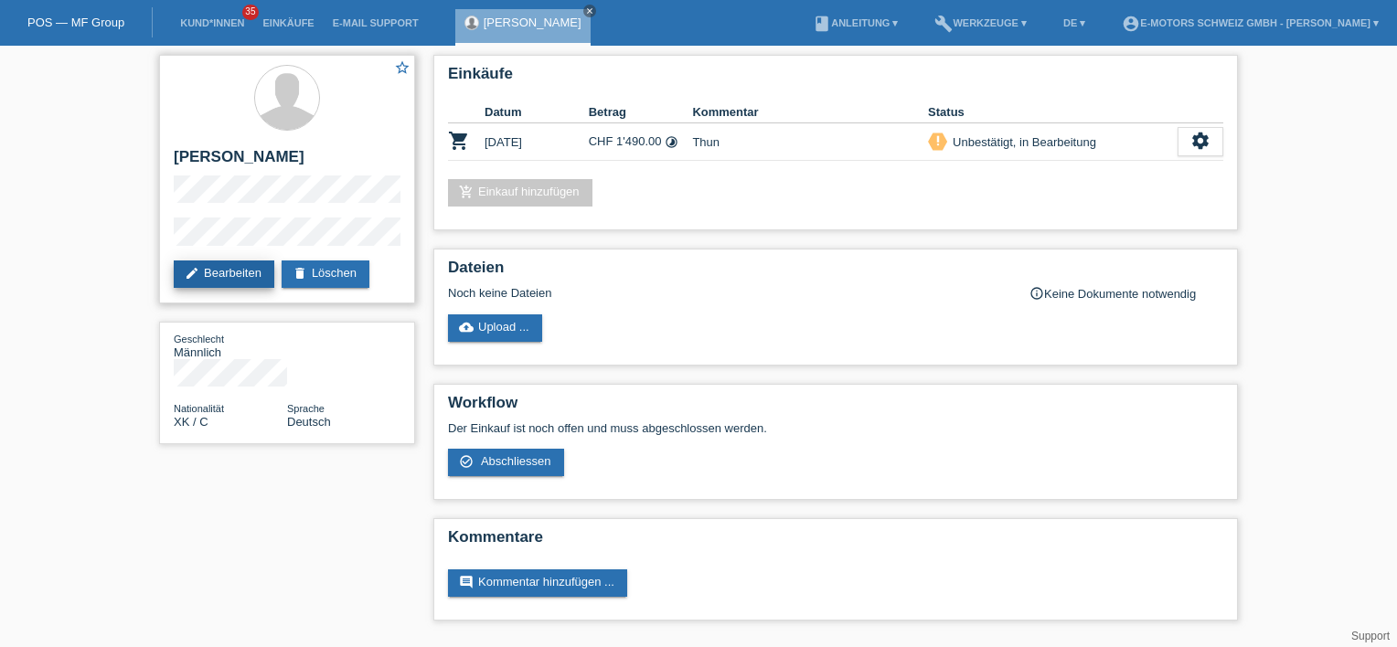
click at [241, 280] on link "edit Bearbeiten" at bounding box center [224, 273] width 101 height 27
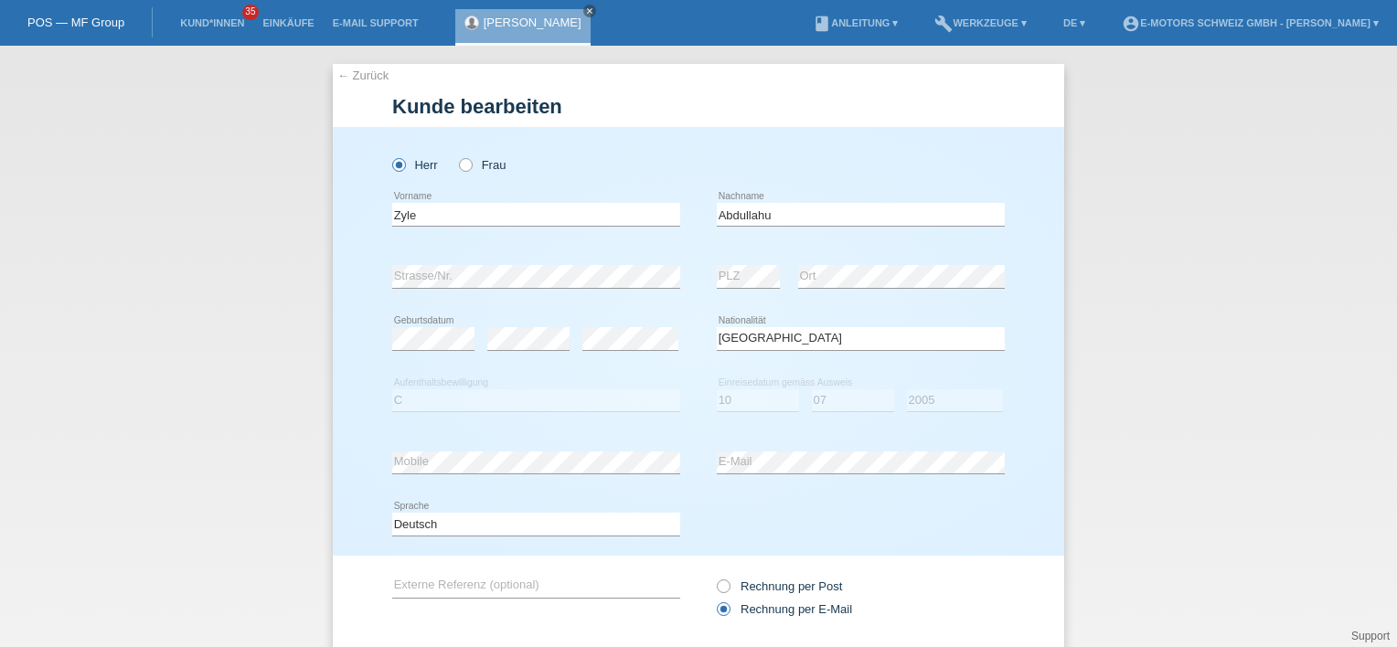
select select "XK"
select select "C"
select select "10"
select select "07"
select select "2005"
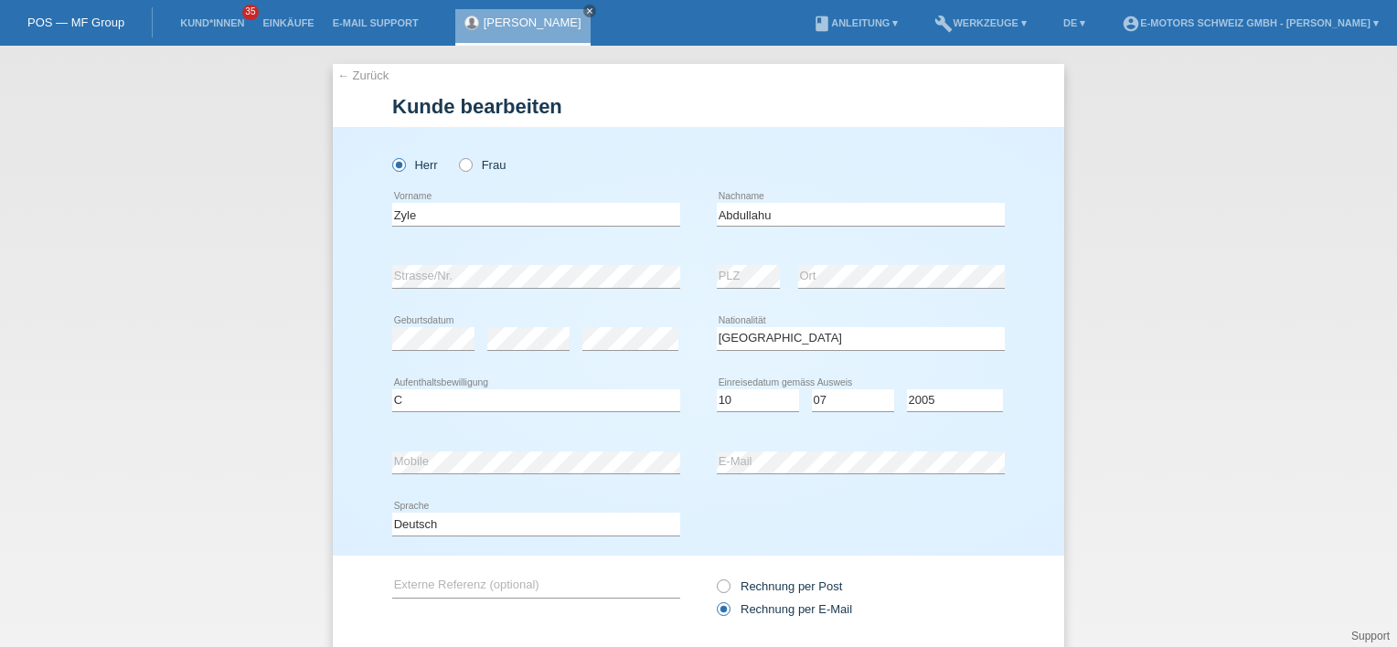
click at [879, 571] on div "Rechnung per Post Rechnung per E-Mail" at bounding box center [861, 598] width 288 height 84
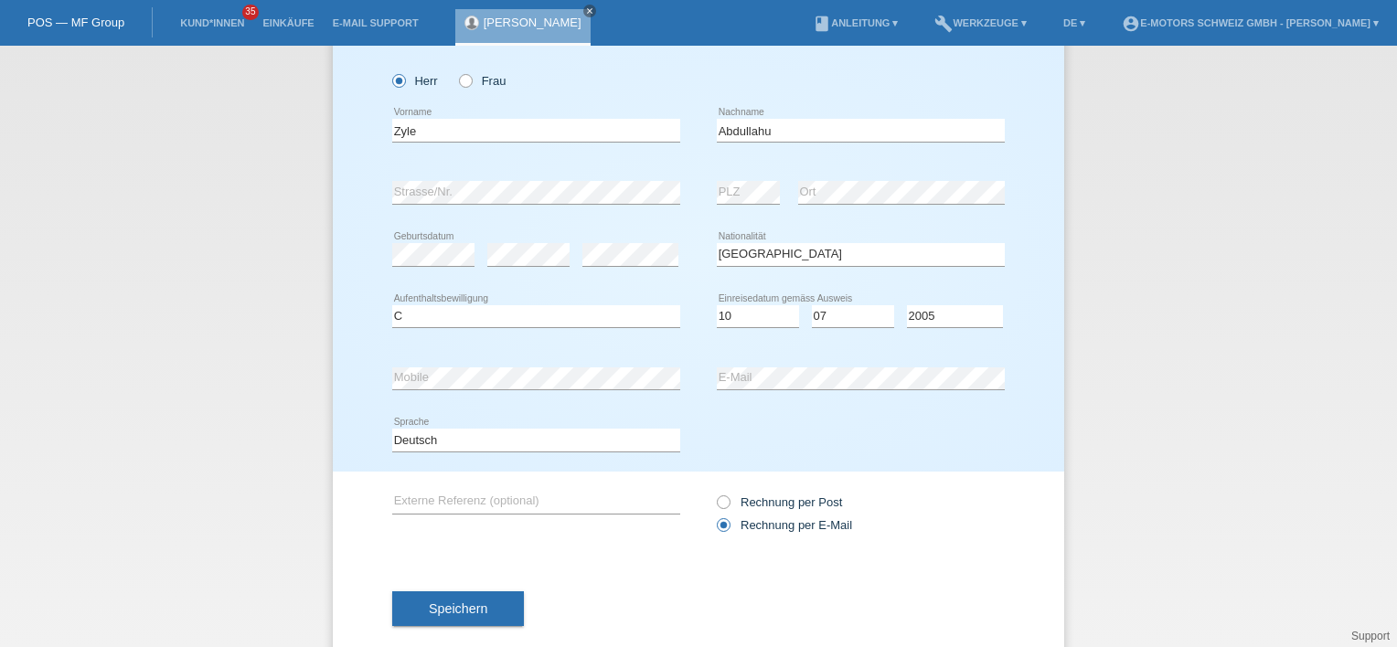
scroll to position [116, 0]
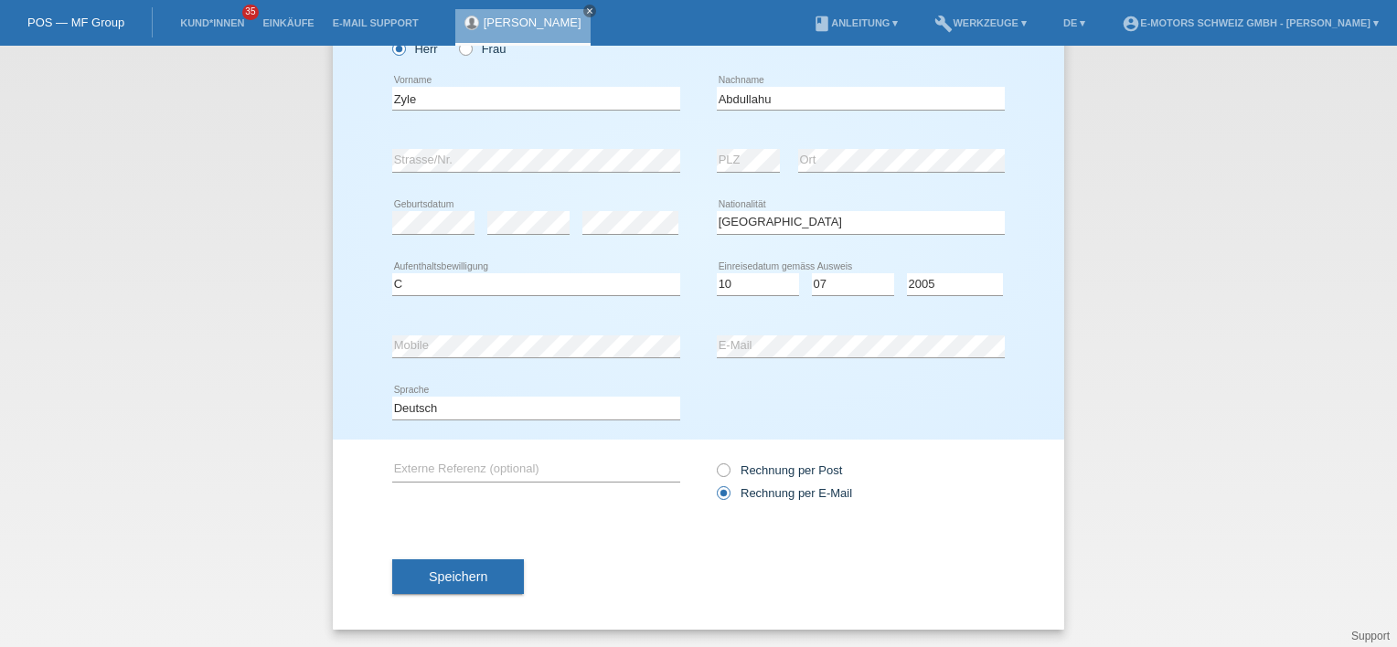
click at [234, 380] on div "← Zurück Kunde bearbeiten Herr Frau Zyle error Vorname error C" at bounding box center [698, 346] width 1397 height 601
click at [486, 574] on button "Speichern" at bounding box center [458, 576] width 132 height 35
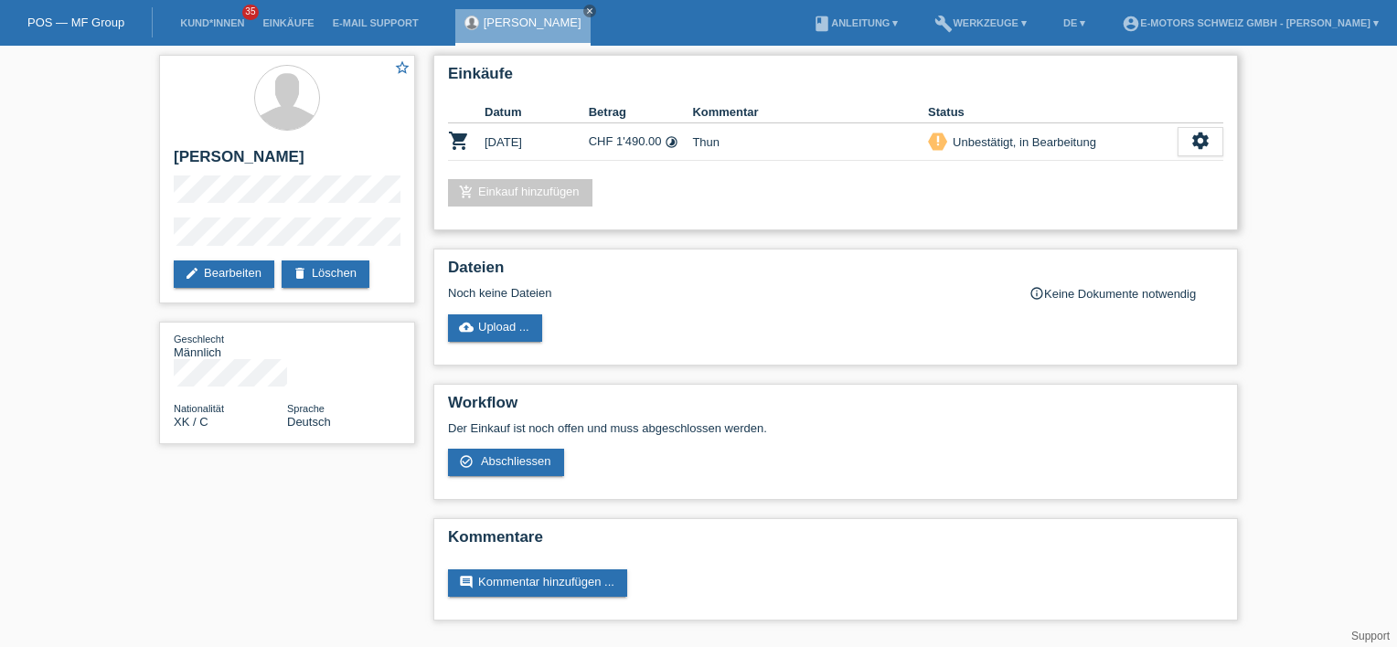
drag, startPoint x: 494, startPoint y: 182, endPoint x: 522, endPoint y: 186, distance: 27.7
click at [494, 182] on link "add_shopping_cart Einkauf hinzufügen" at bounding box center [520, 192] width 144 height 27
click at [633, 197] on div "add_shopping_cart Einkauf hinzufügen" at bounding box center [835, 192] width 775 height 27
click at [782, 251] on div "Dateien Noch keine Dateien info_outline Keine Dokumente notwendig cloud_upload …" at bounding box center [835, 307] width 804 height 117
click at [558, 245] on div "Einkäufe Datum Betrag Kommentar Status shopping_cart [DATE] CHF 1'490.00 timela…" at bounding box center [835, 342] width 823 height 593
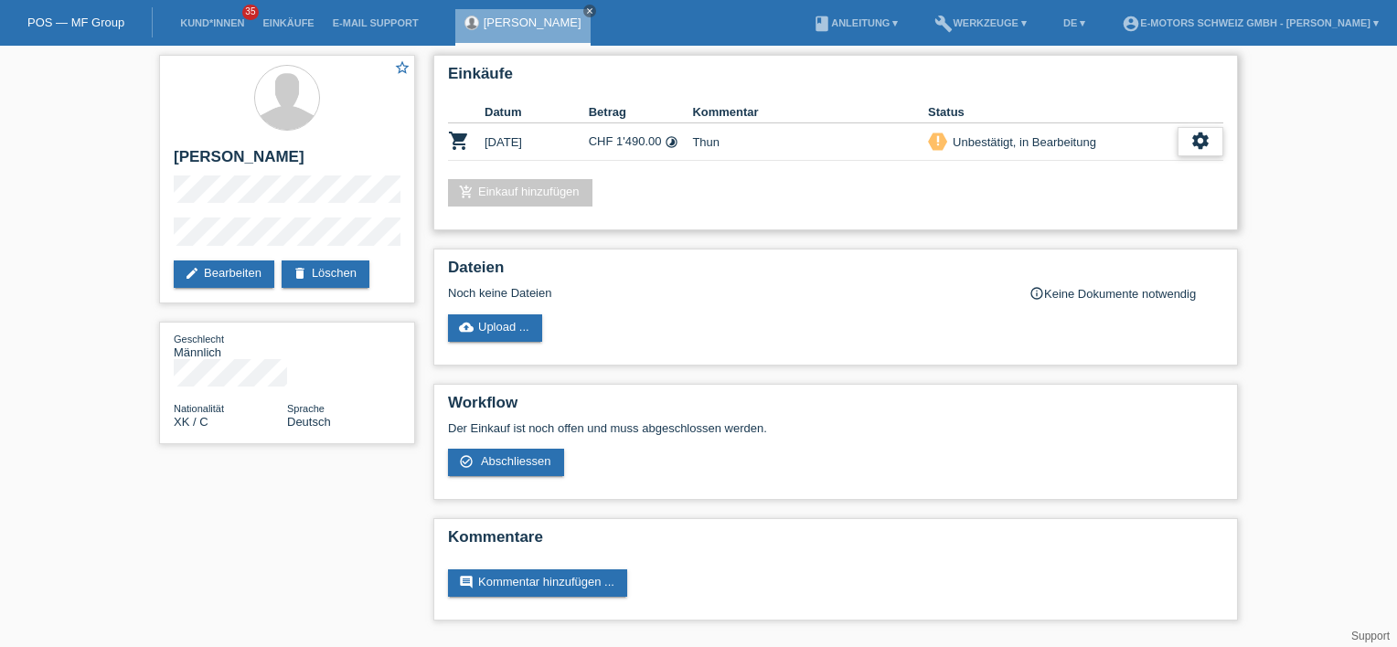
click at [1196, 143] on icon "settings" at bounding box center [1200, 141] width 20 height 20
click at [1069, 222] on span "Abschliessen" at bounding box center [1069, 224] width 76 height 22
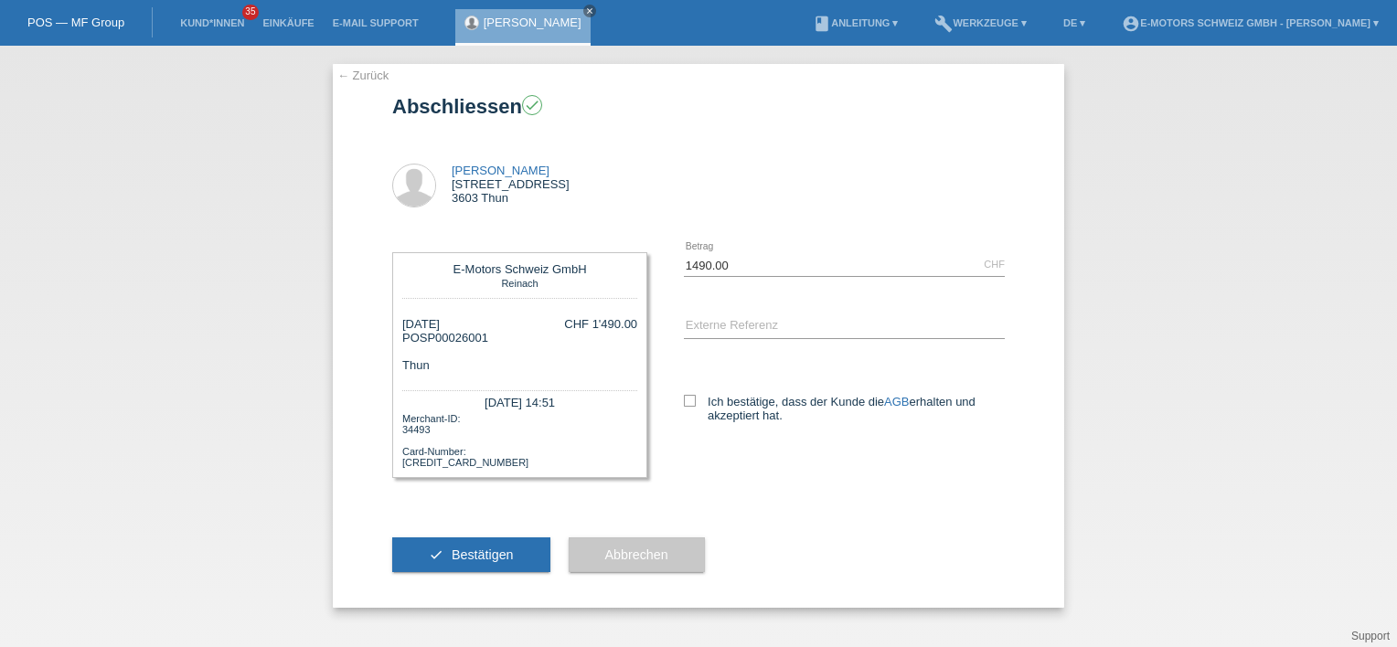
drag, startPoint x: 739, startPoint y: 309, endPoint x: 764, endPoint y: 324, distance: 29.5
click at [738, 310] on div "error Externe Referenz" at bounding box center [844, 327] width 321 height 62
click at [762, 318] on input "text" at bounding box center [844, 326] width 321 height 23
click at [686, 406] on label "Ich bestätige, dass der Kunde die AGB erhalten und akzeptiert hat." at bounding box center [844, 408] width 321 height 27
click at [690, 404] on icon at bounding box center [690, 401] width 12 height 12
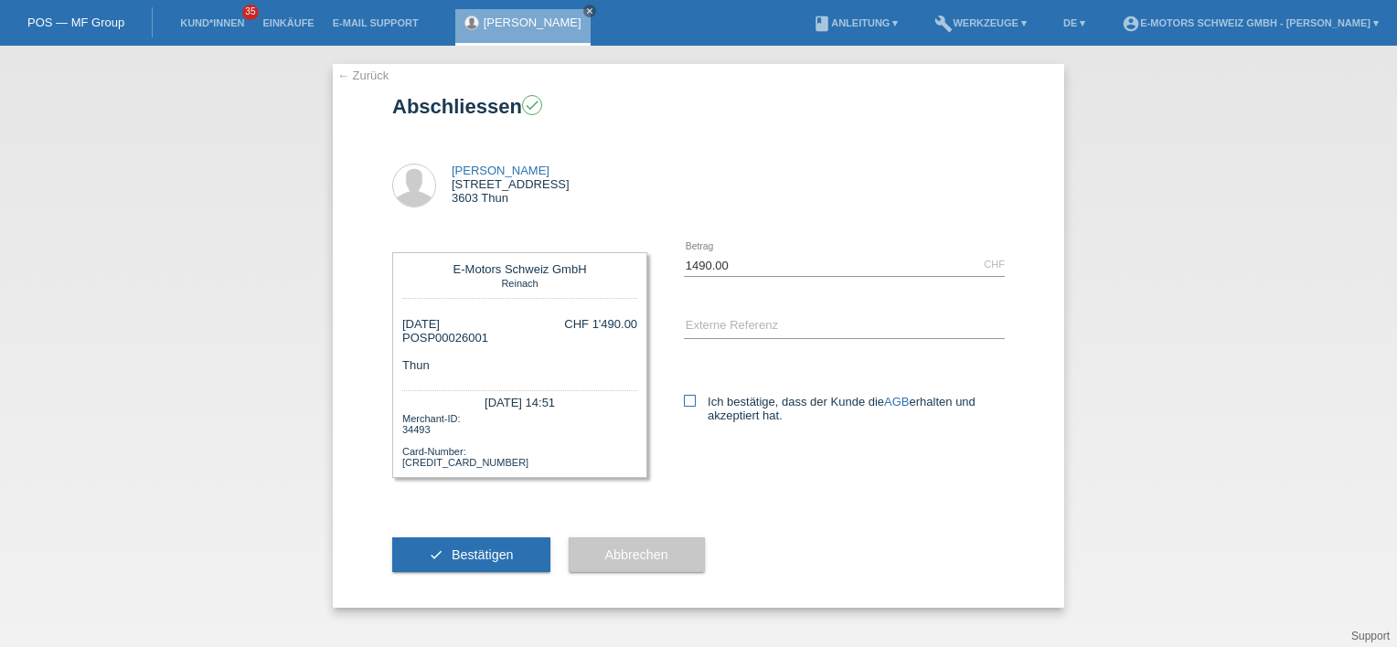
click at [690, 404] on input "Ich bestätige, dass der Kunde die AGB erhalten und akzeptiert hat." at bounding box center [690, 401] width 12 height 12
checkbox input "true"
click at [865, 149] on div "Zyle Abdullahu Langetrasse 69 3603 Thun" at bounding box center [698, 180] width 612 height 107
drag, startPoint x: 760, startPoint y: 324, endPoint x: 768, endPoint y: 316, distance: 11.0
click at [760, 321] on input "text" at bounding box center [844, 326] width 321 height 23
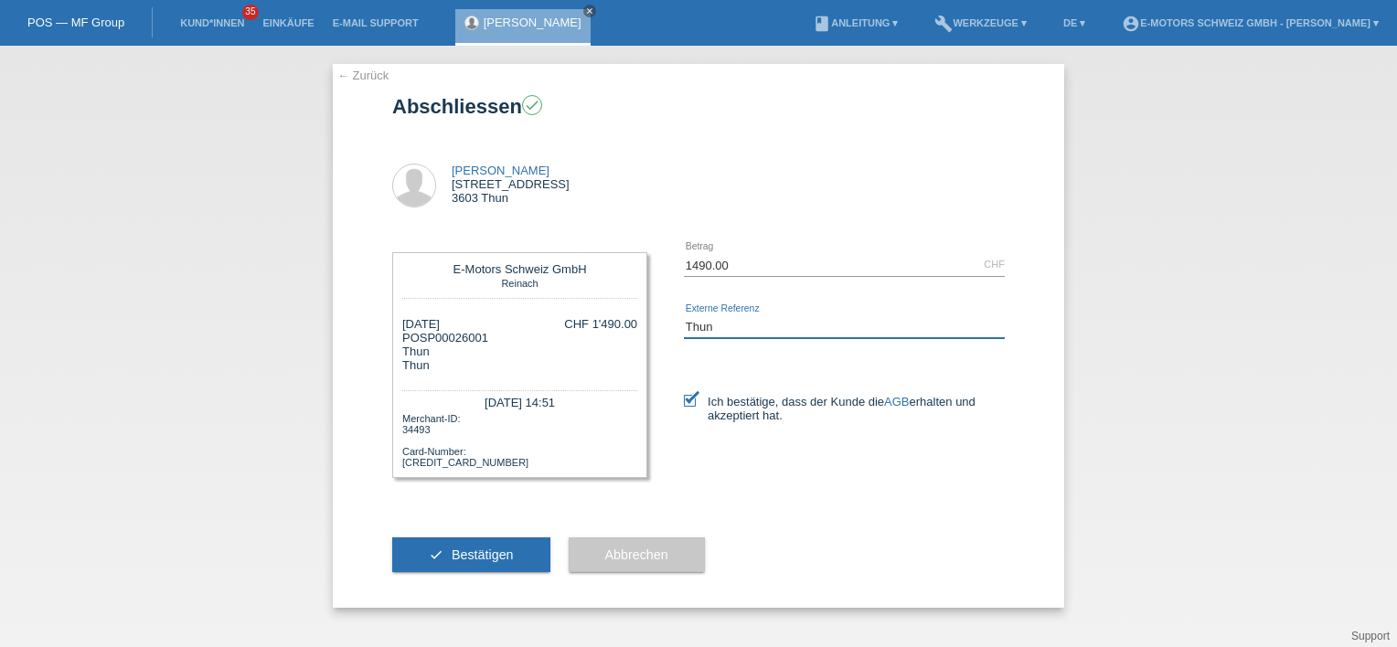
type input "Thun"
drag, startPoint x: 962, startPoint y: 469, endPoint x: 643, endPoint y: 640, distance: 361.1
click at [962, 469] on div "E-Motors Schweiz GmbH Reinach 11.08.2025 POSP00026001 Thun Thun CHF 1'490.00" at bounding box center [698, 368] width 612 height 268
click at [466, 549] on span "Bestätigen" at bounding box center [483, 555] width 62 height 15
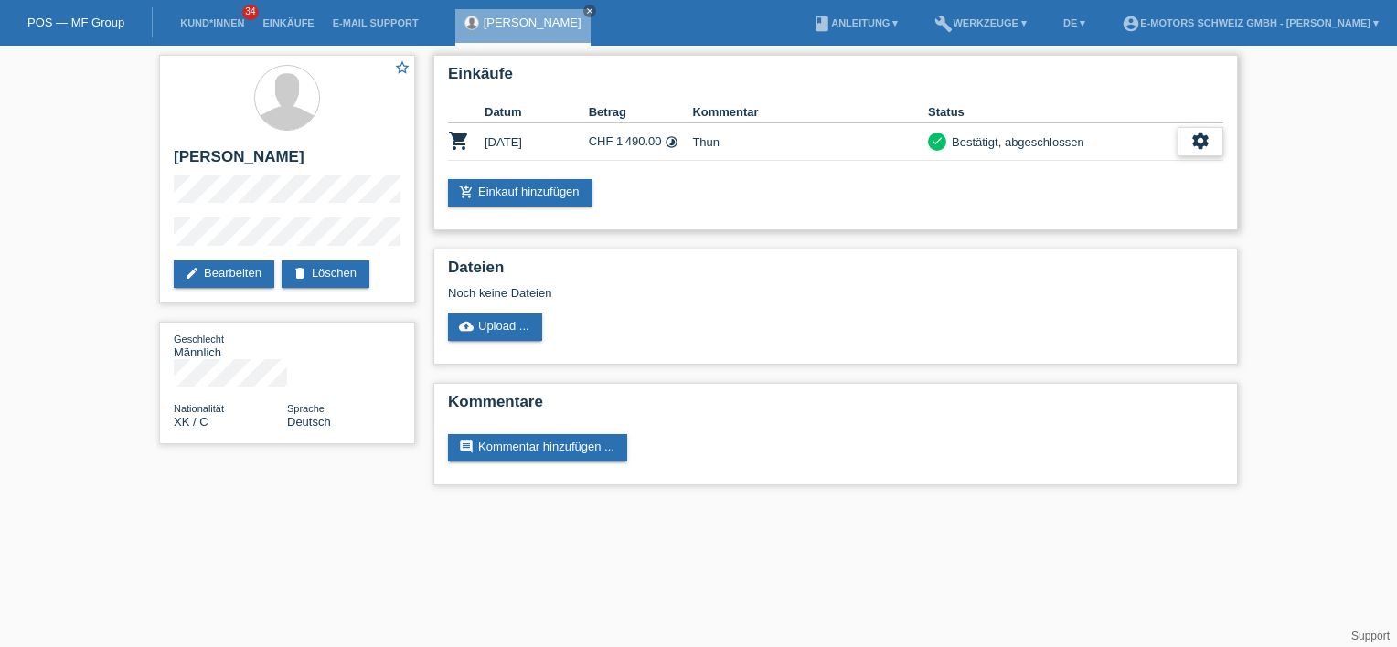
click at [1199, 148] on icon "settings" at bounding box center [1200, 141] width 20 height 20
click at [1129, 232] on span "Quittung herunterladen" at bounding box center [1132, 224] width 127 height 22
